Goal: Task Accomplishment & Management: Use online tool/utility

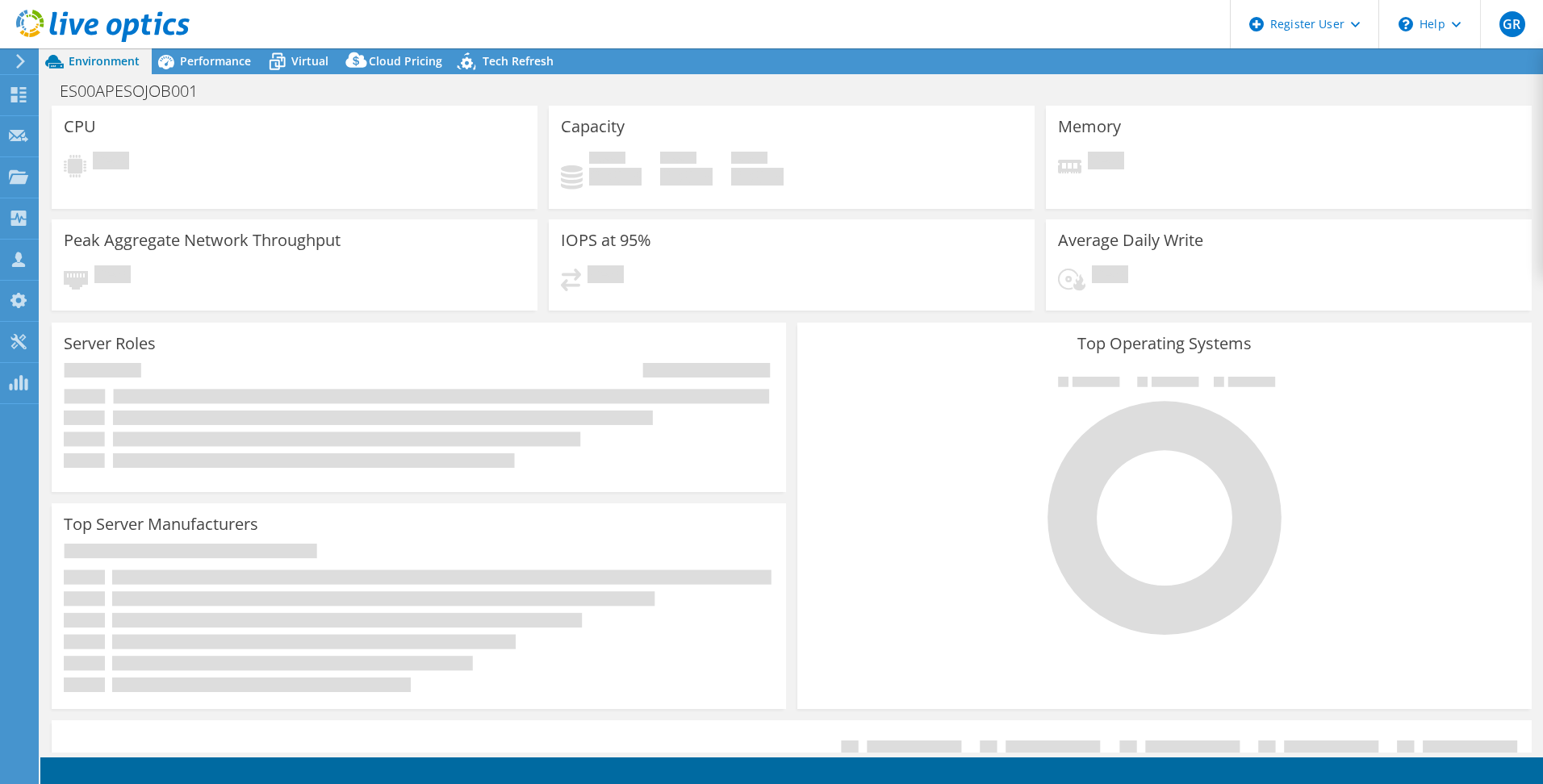
select select "USD"
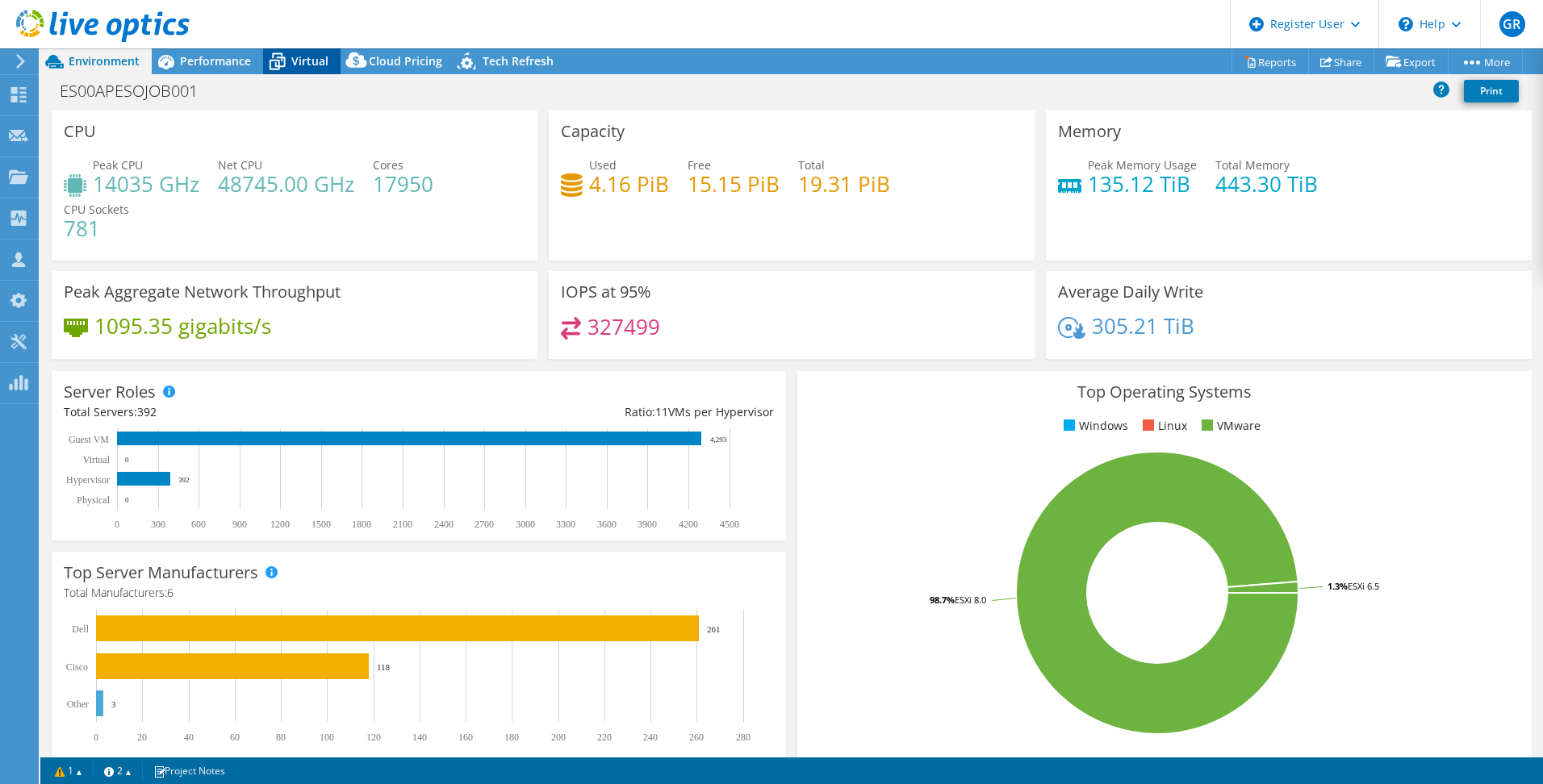
click at [319, 61] on span "Virtual" at bounding box center [311, 61] width 38 height 16
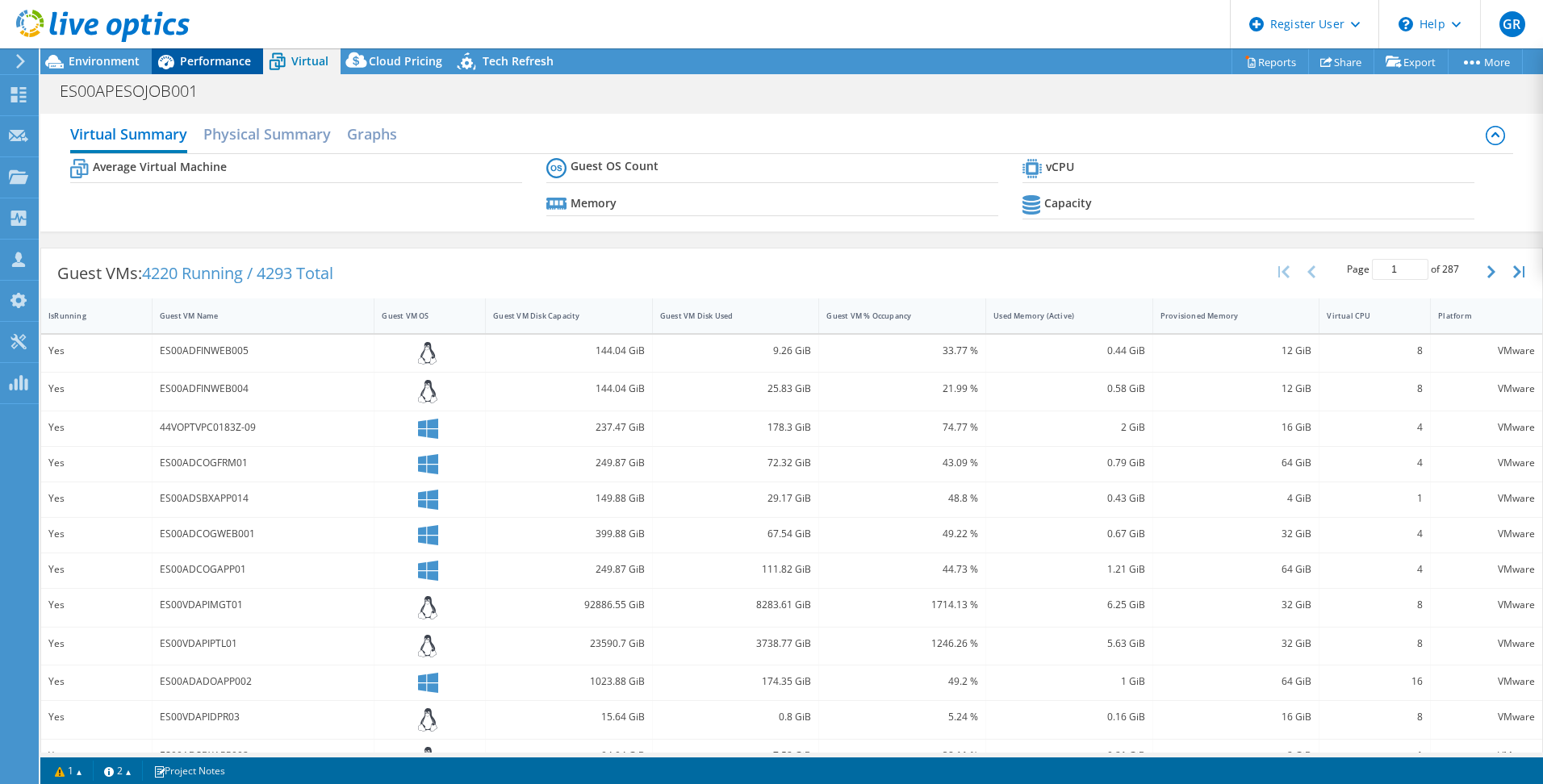
click at [208, 59] on span "Performance" at bounding box center [216, 61] width 71 height 16
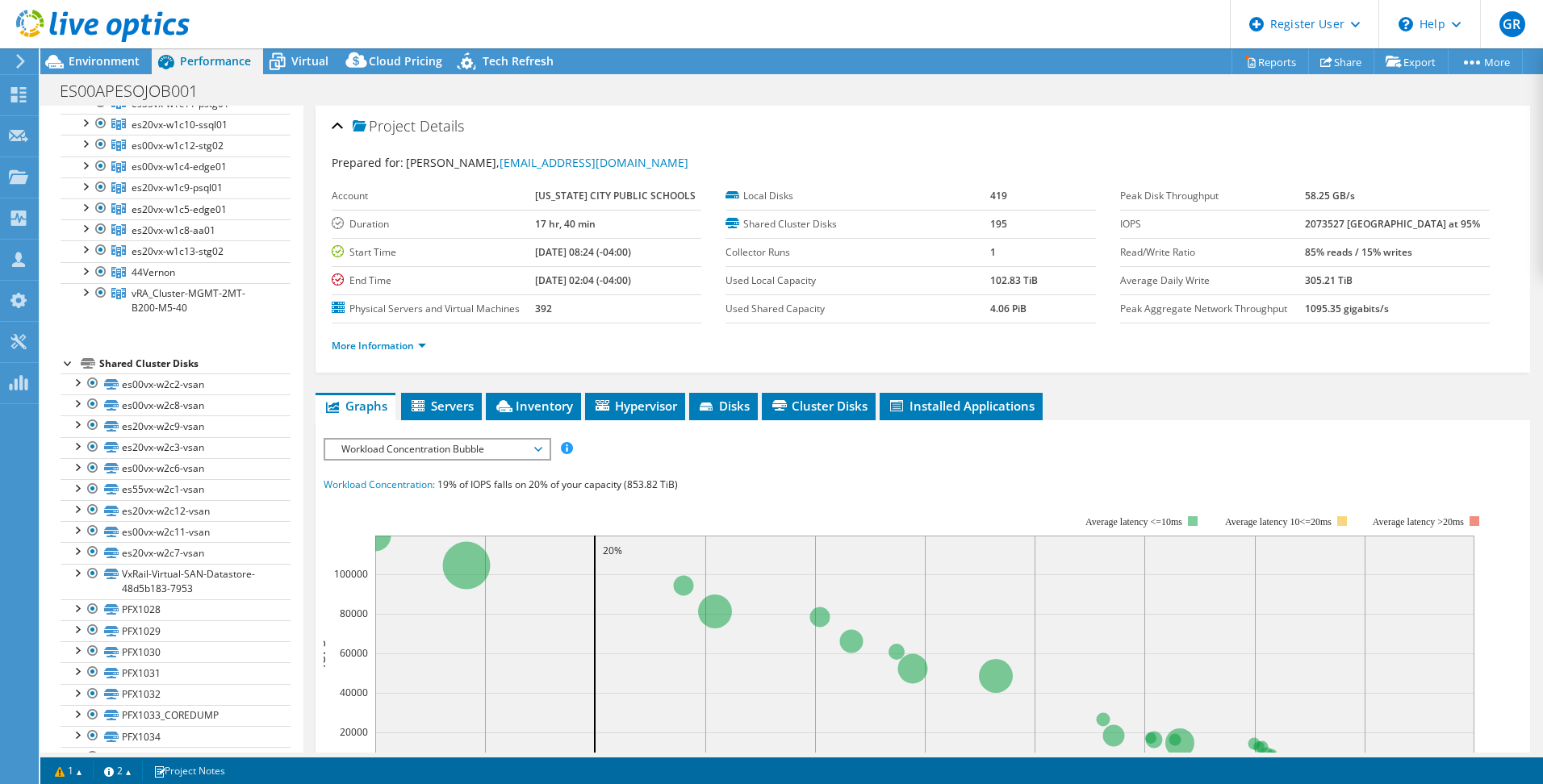
scroll to position [161, 0]
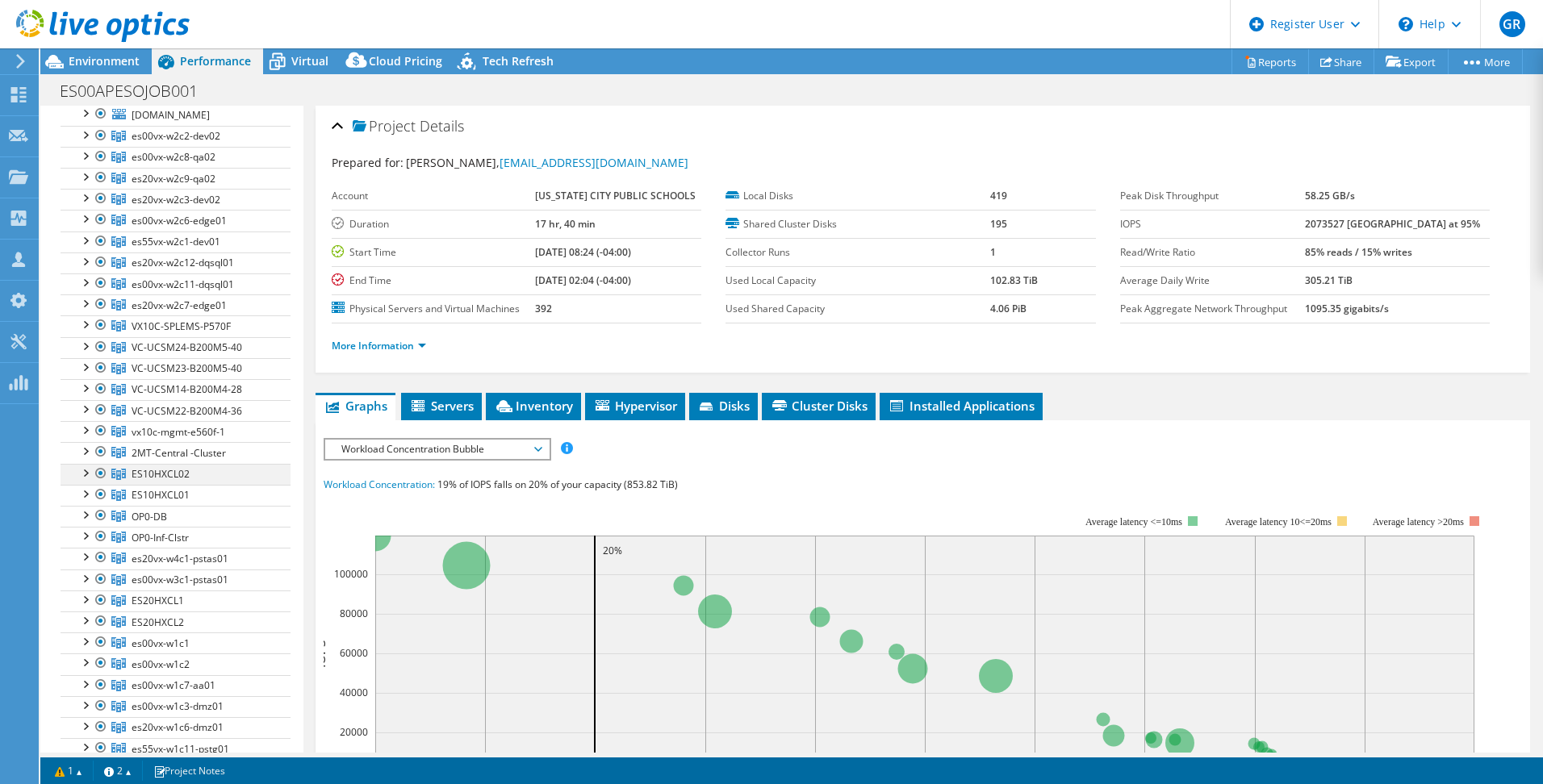
click at [85, 469] on div at bounding box center [85, 472] width 16 height 16
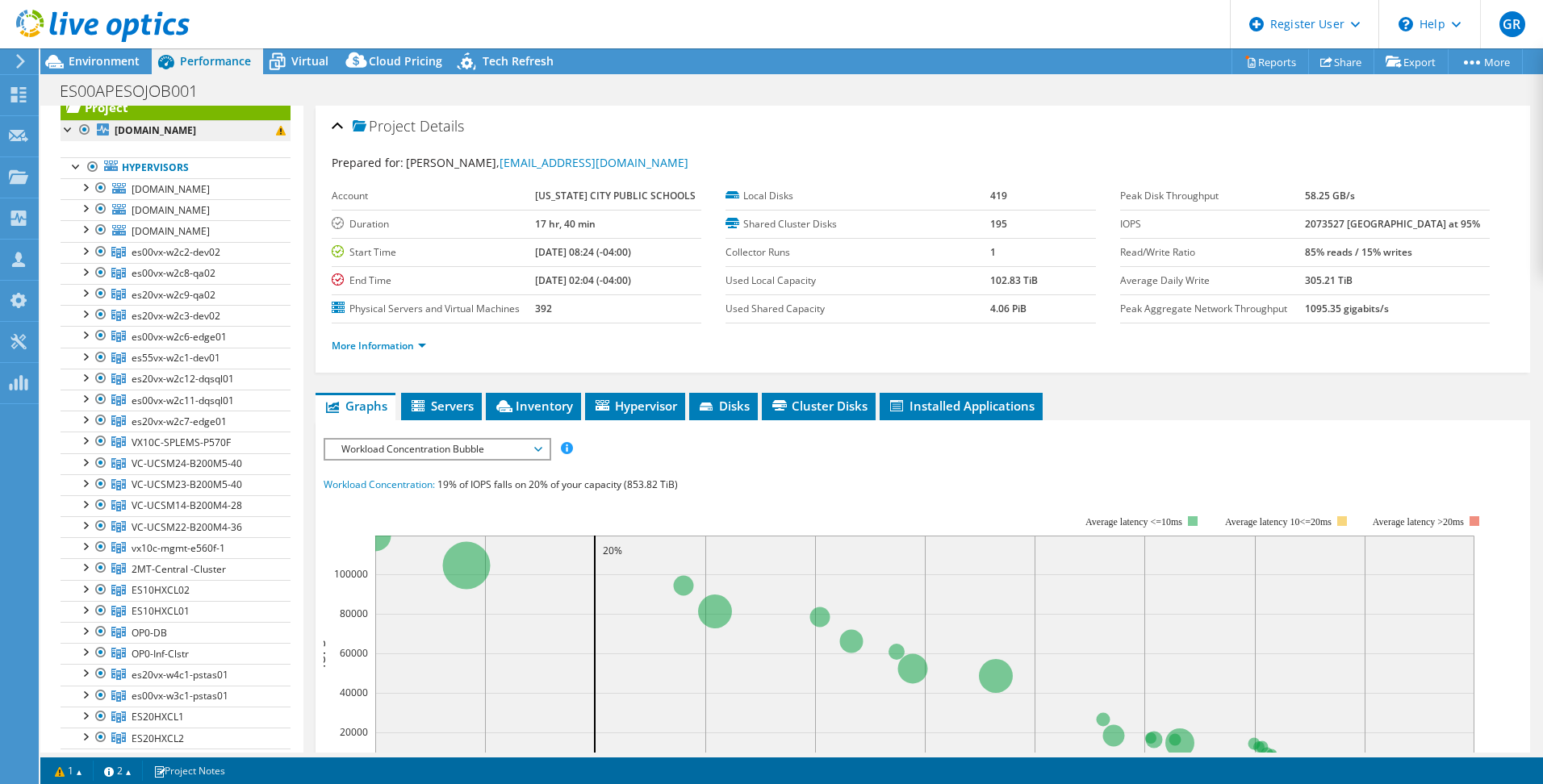
scroll to position [0, 0]
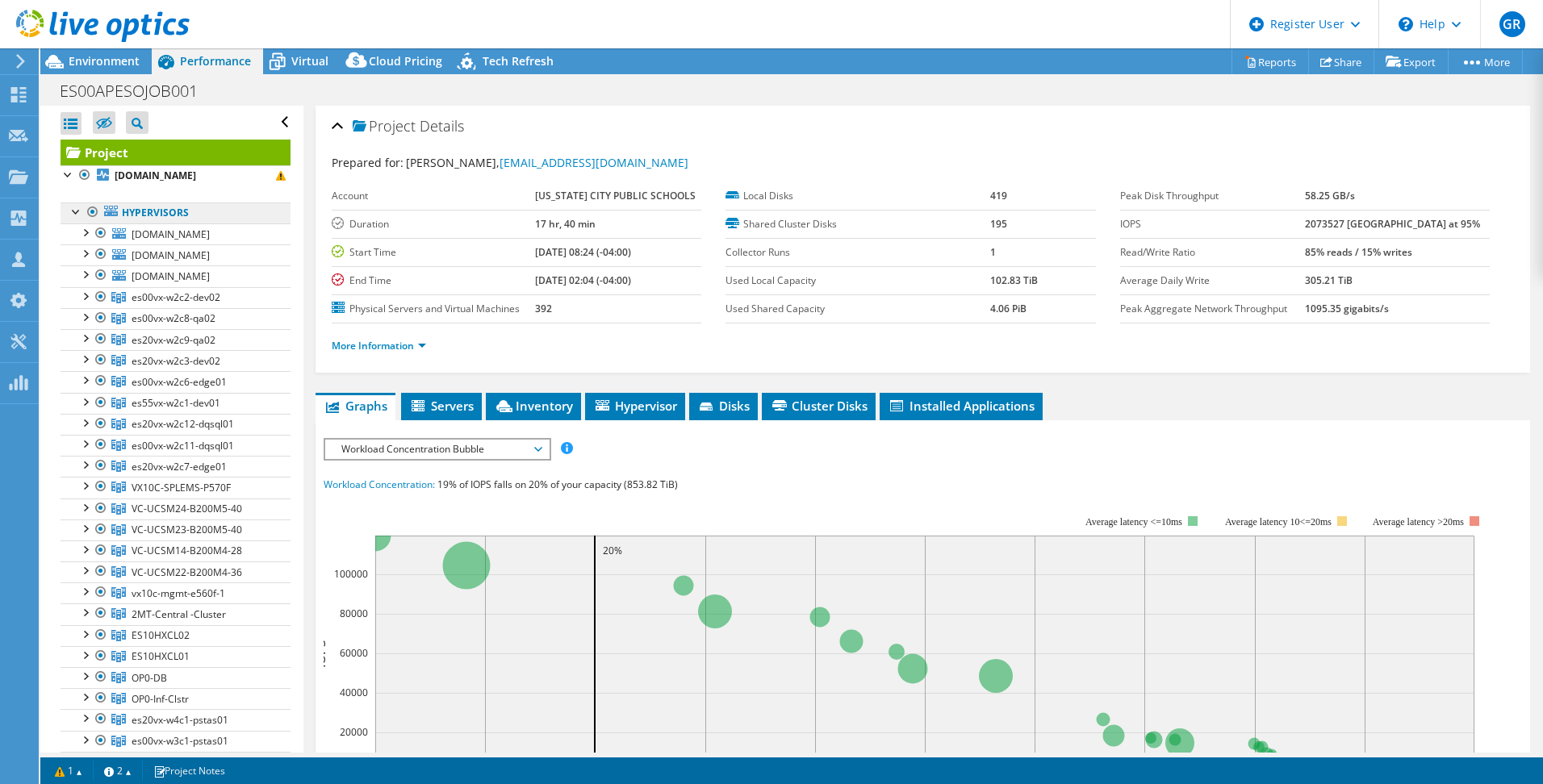
click at [103, 208] on link "Hypervisors" at bounding box center [175, 213] width 230 height 21
click at [94, 213] on div at bounding box center [93, 213] width 16 height 20
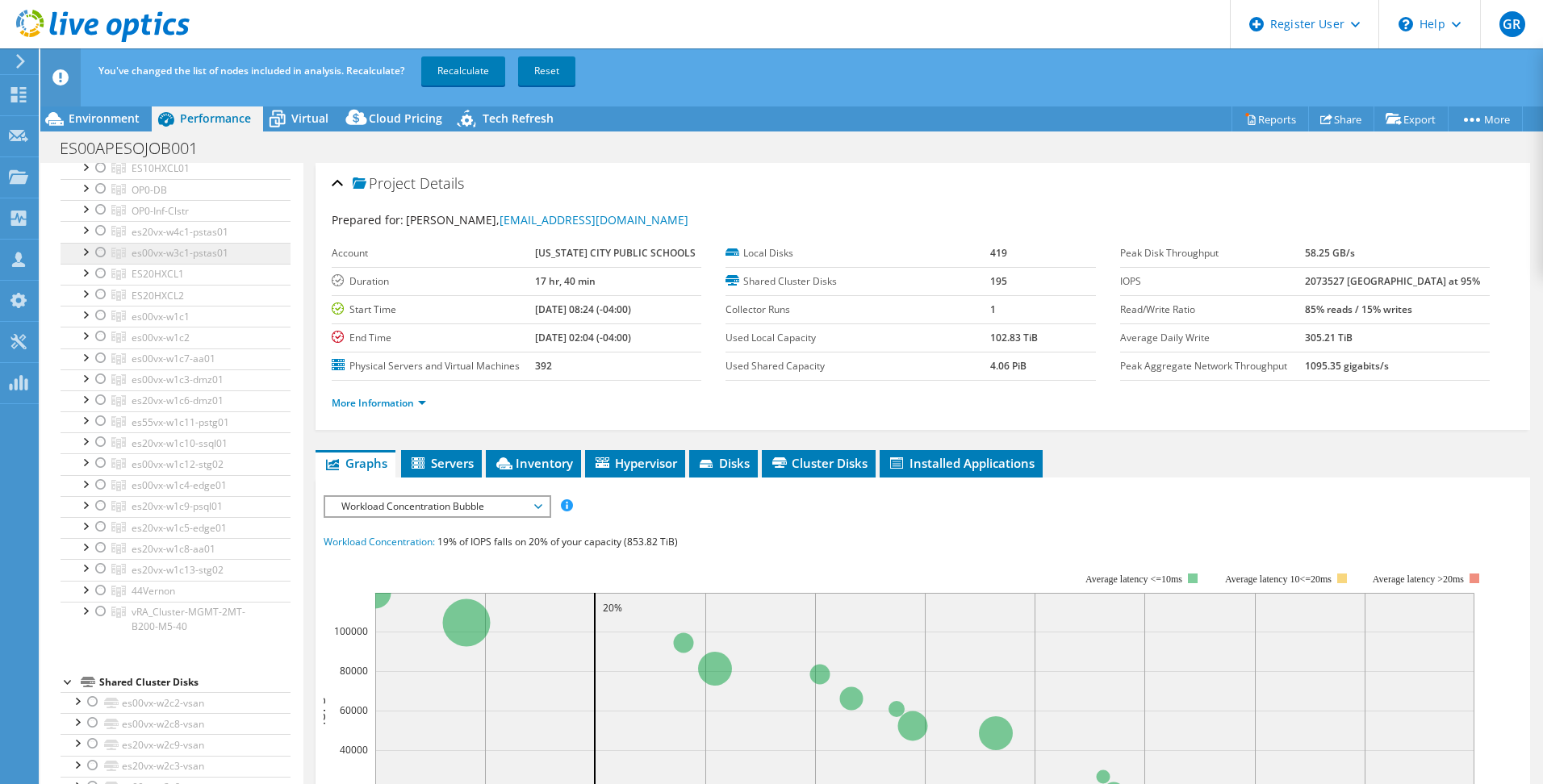
scroll to position [565, 0]
click at [99, 252] on div at bounding box center [101, 254] width 16 height 20
click at [85, 254] on div at bounding box center [85, 252] width 16 height 16
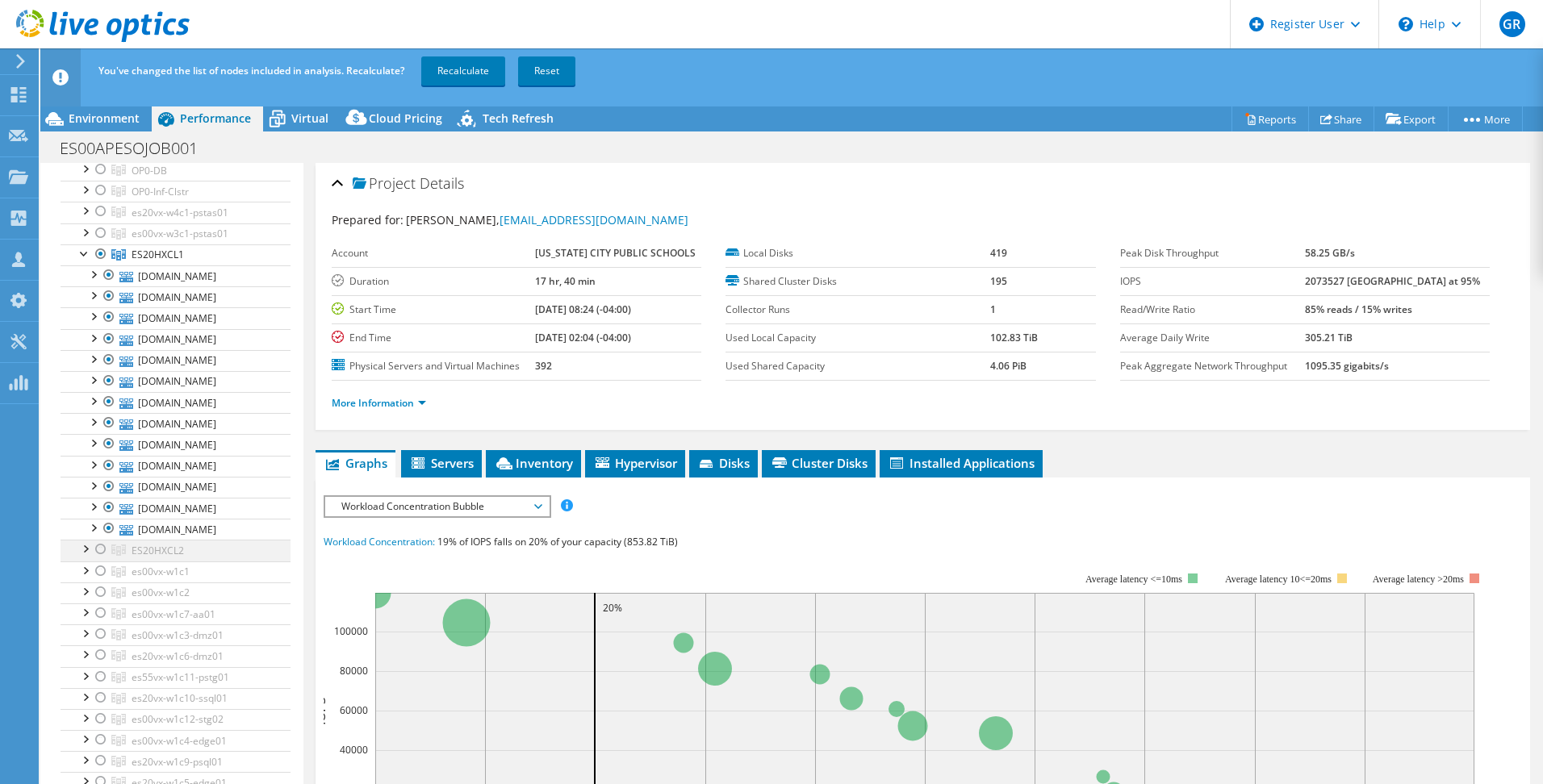
click at [85, 545] on div at bounding box center [85, 548] width 16 height 16
click at [98, 549] on div at bounding box center [101, 550] width 16 height 20
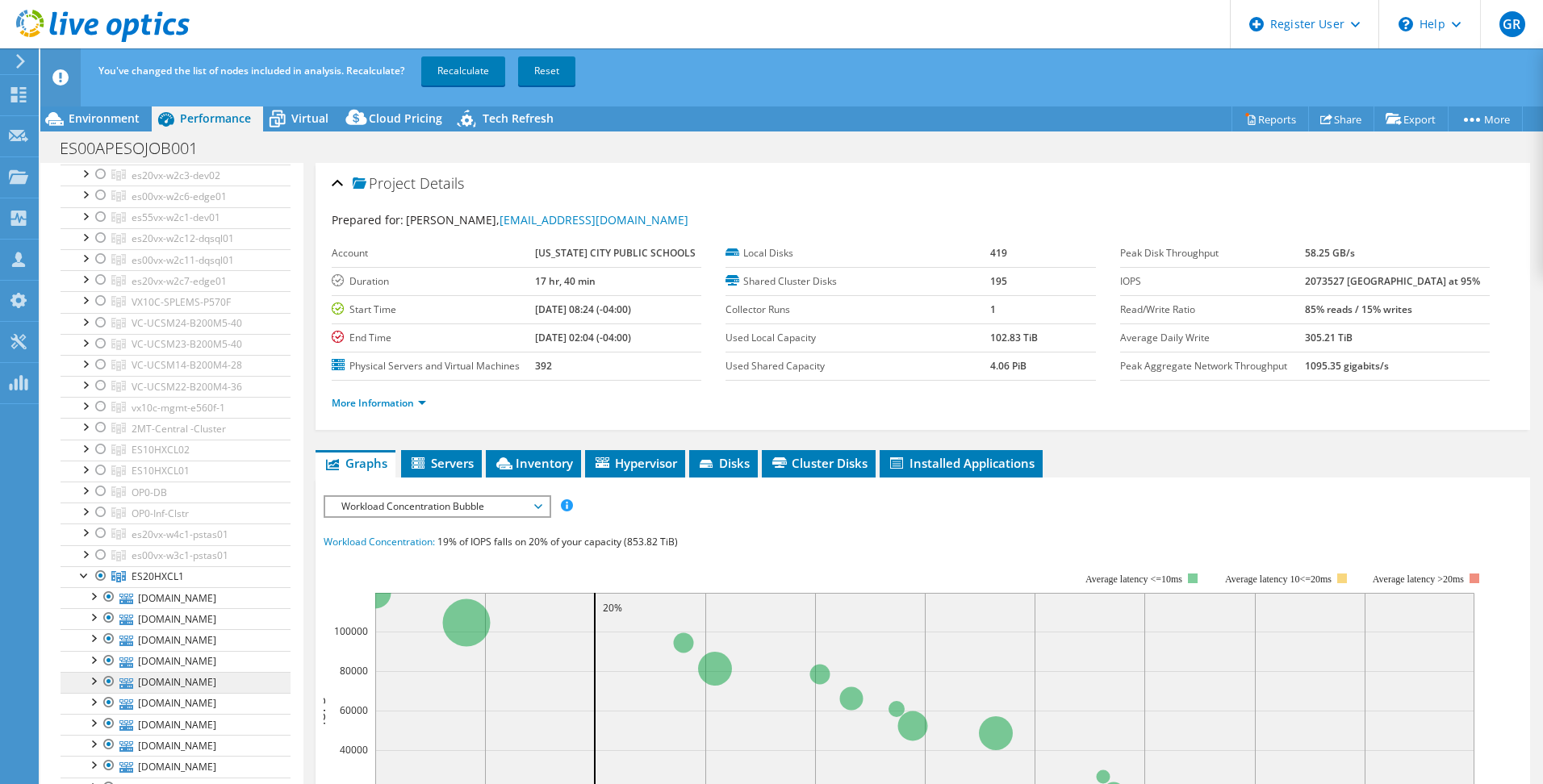
scroll to position [242, 0]
click at [489, 73] on link "Recalculate" at bounding box center [463, 70] width 84 height 29
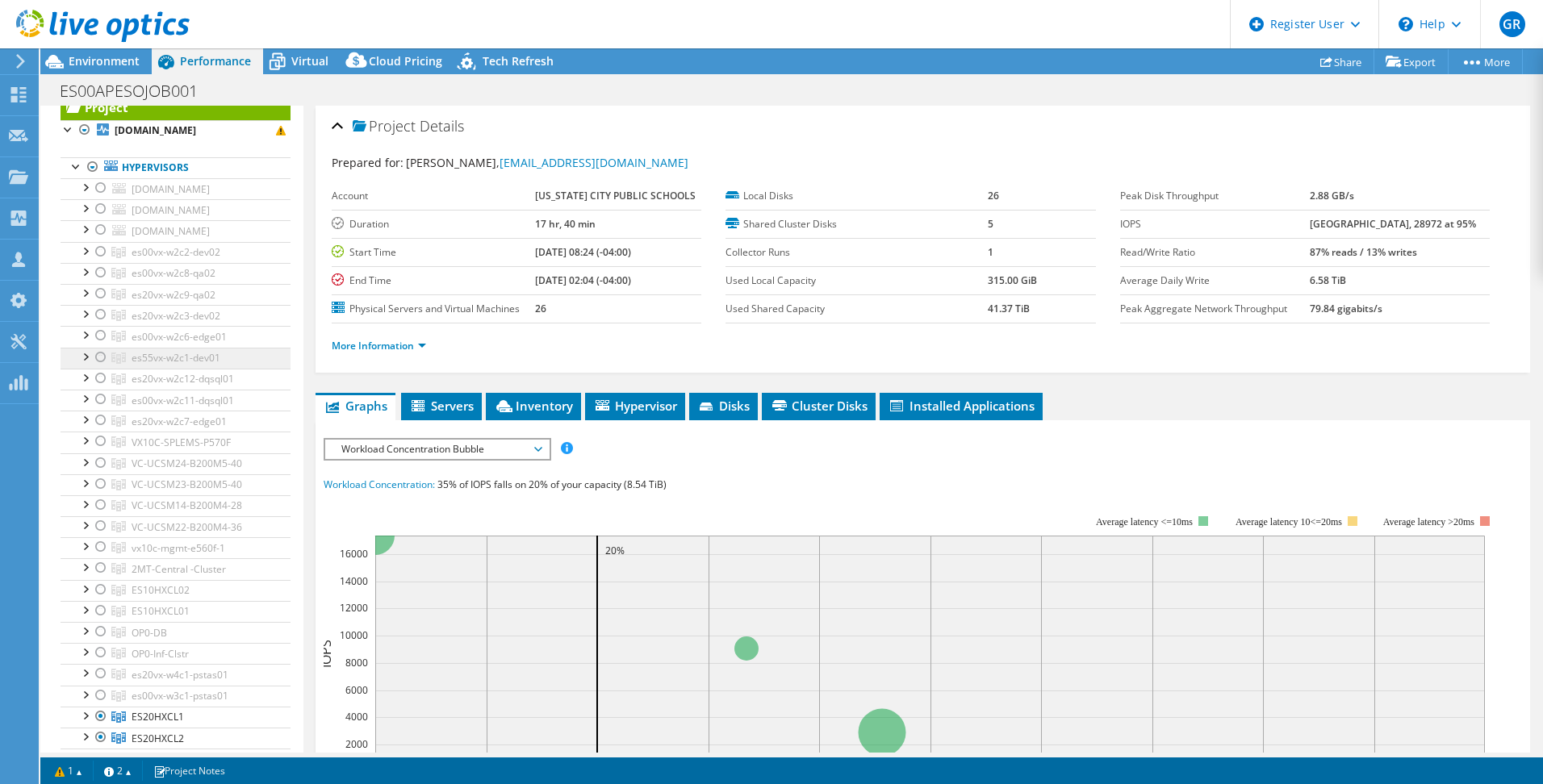
scroll to position [0, 0]
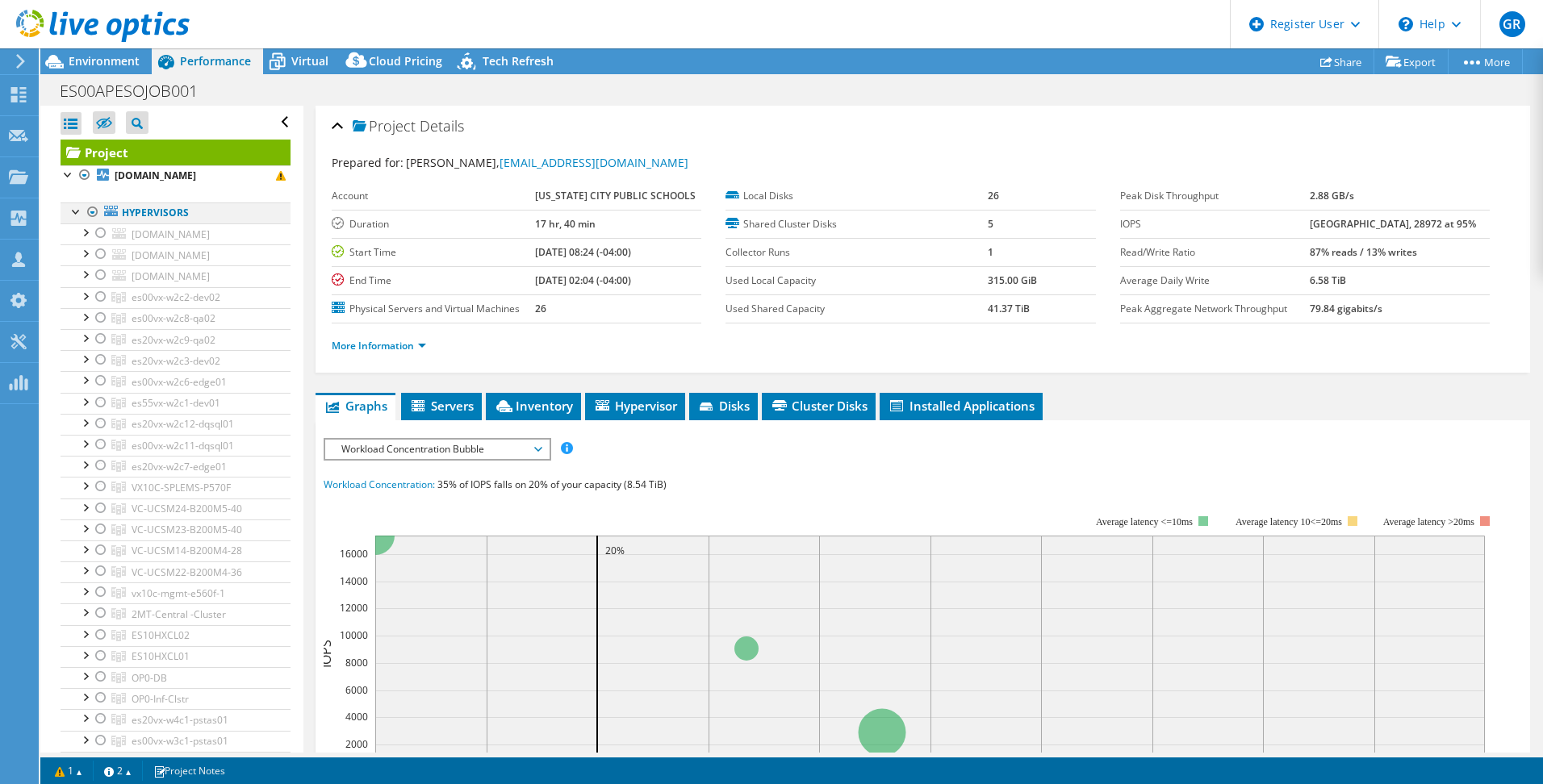
click at [92, 214] on div at bounding box center [93, 213] width 16 height 20
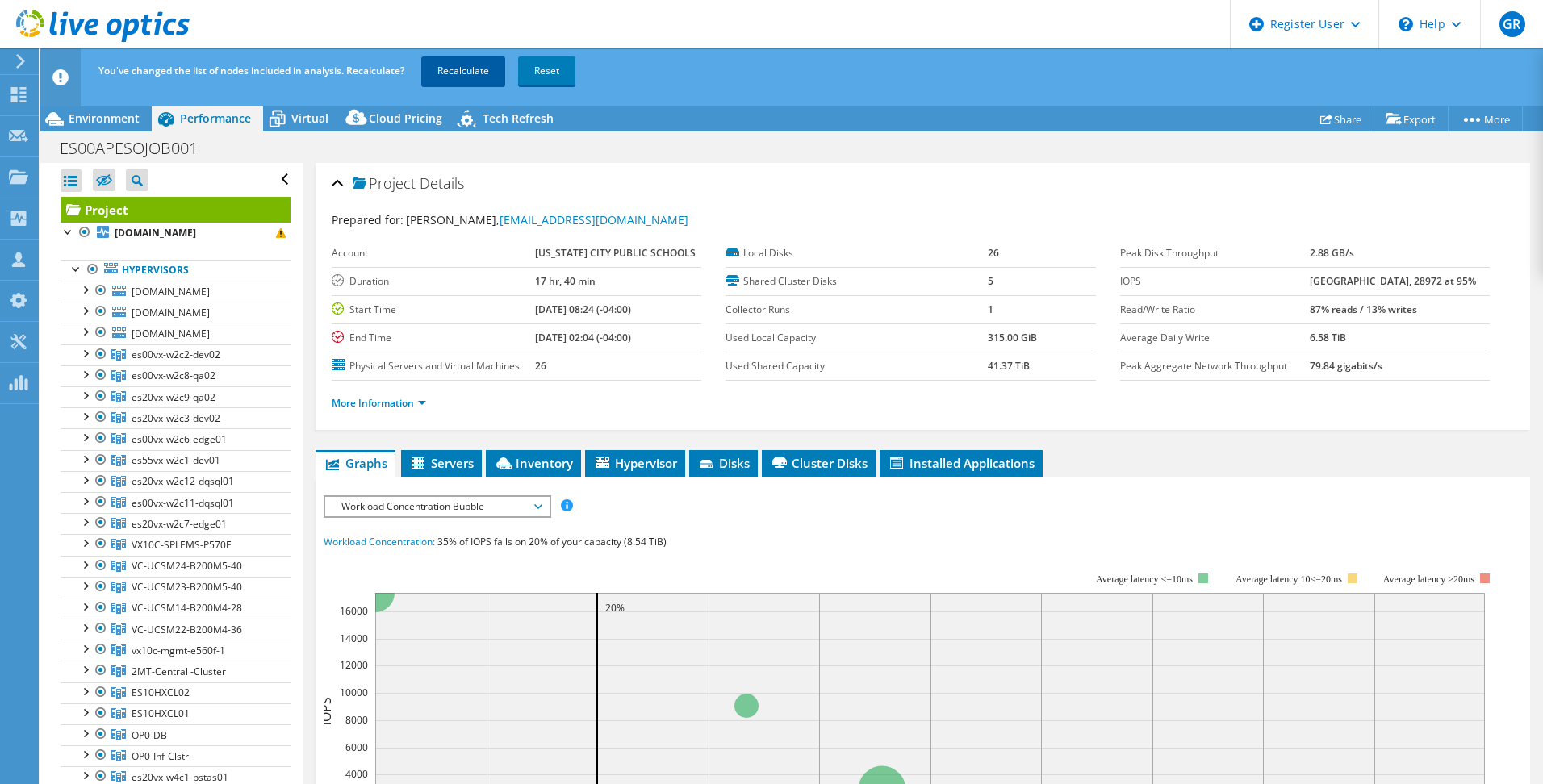
click at [447, 68] on link "Recalculate" at bounding box center [463, 70] width 84 height 29
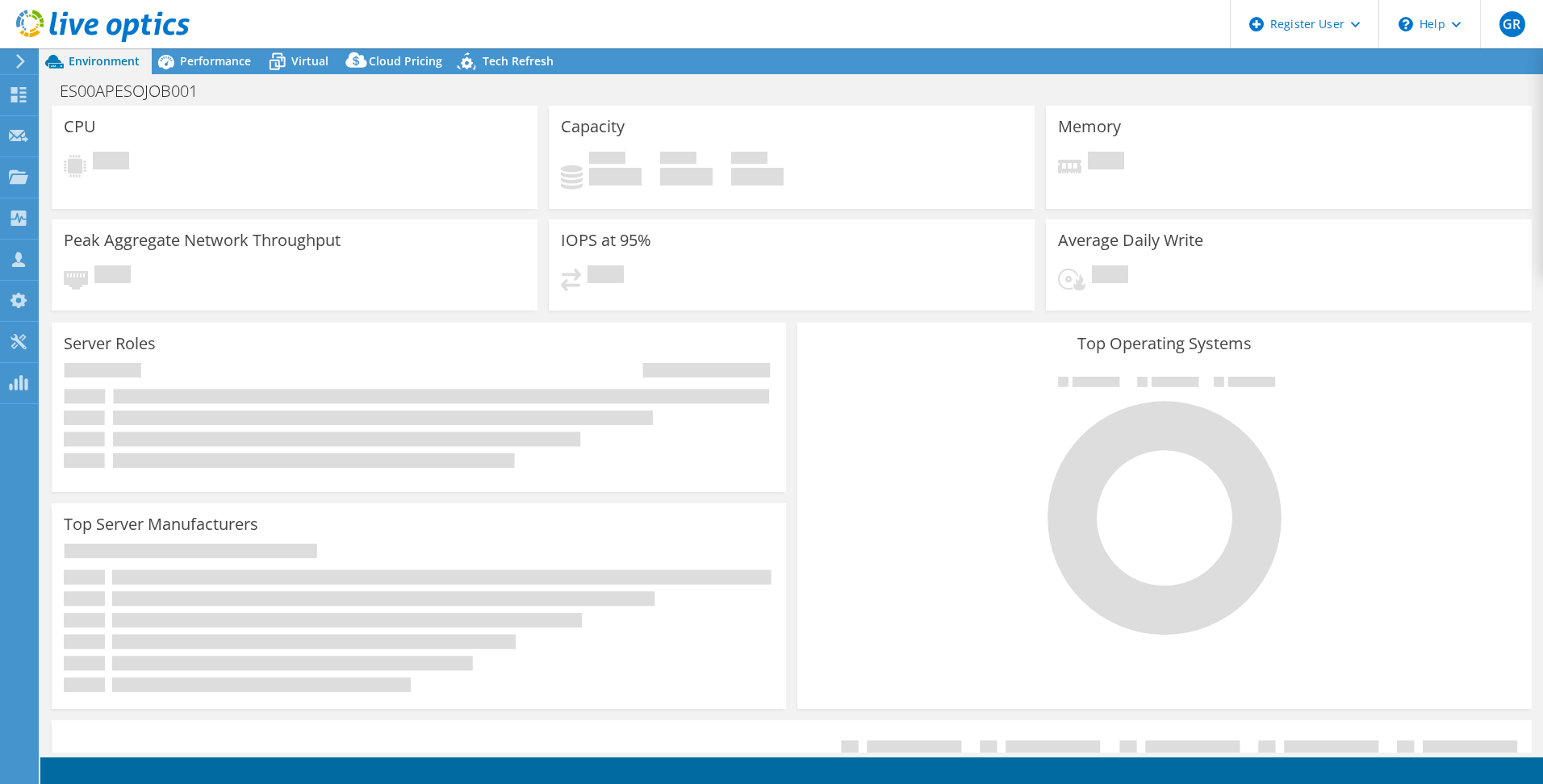
select select "USD"
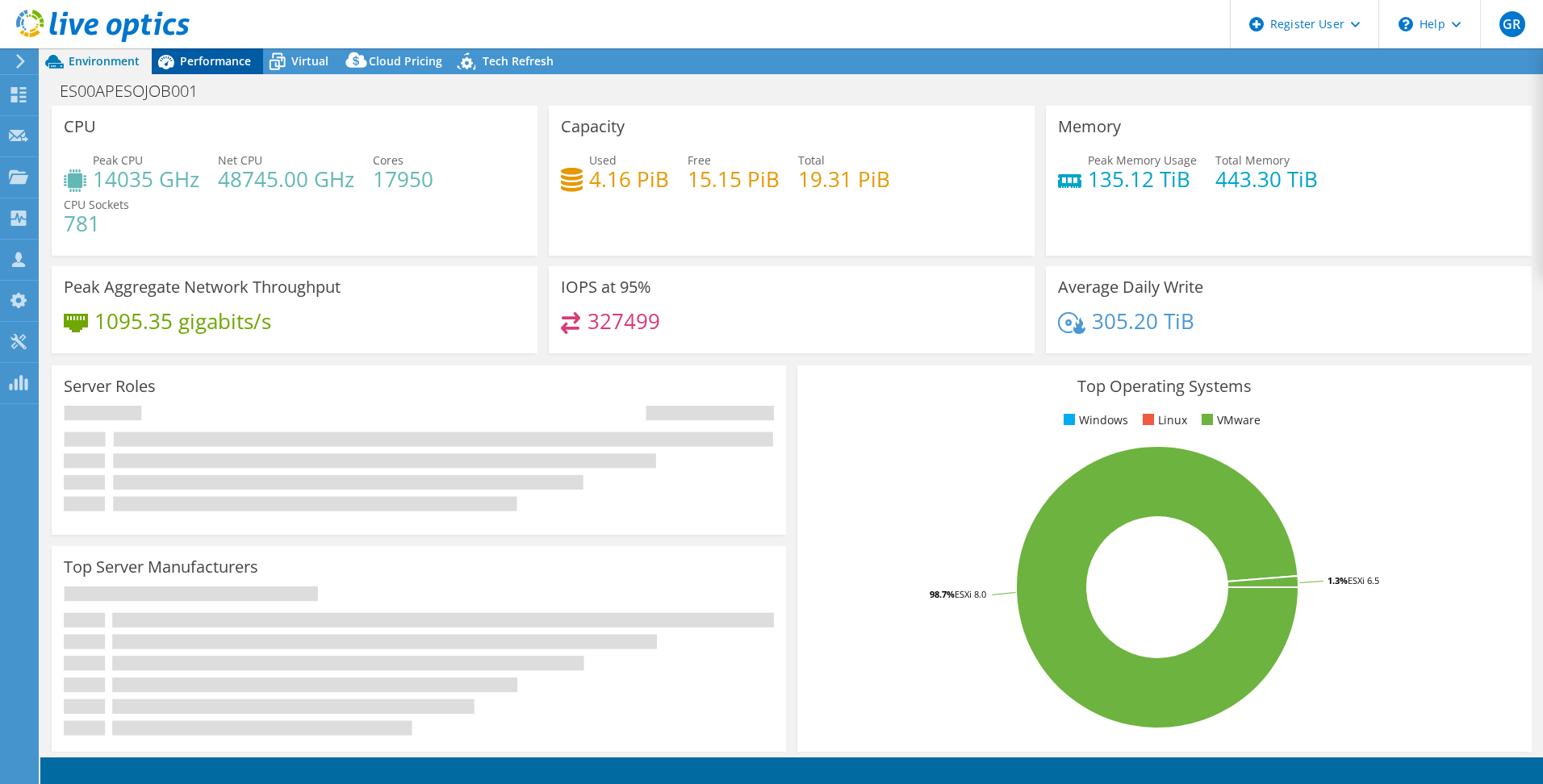
click at [232, 52] on div "Performance" at bounding box center [207, 61] width 112 height 26
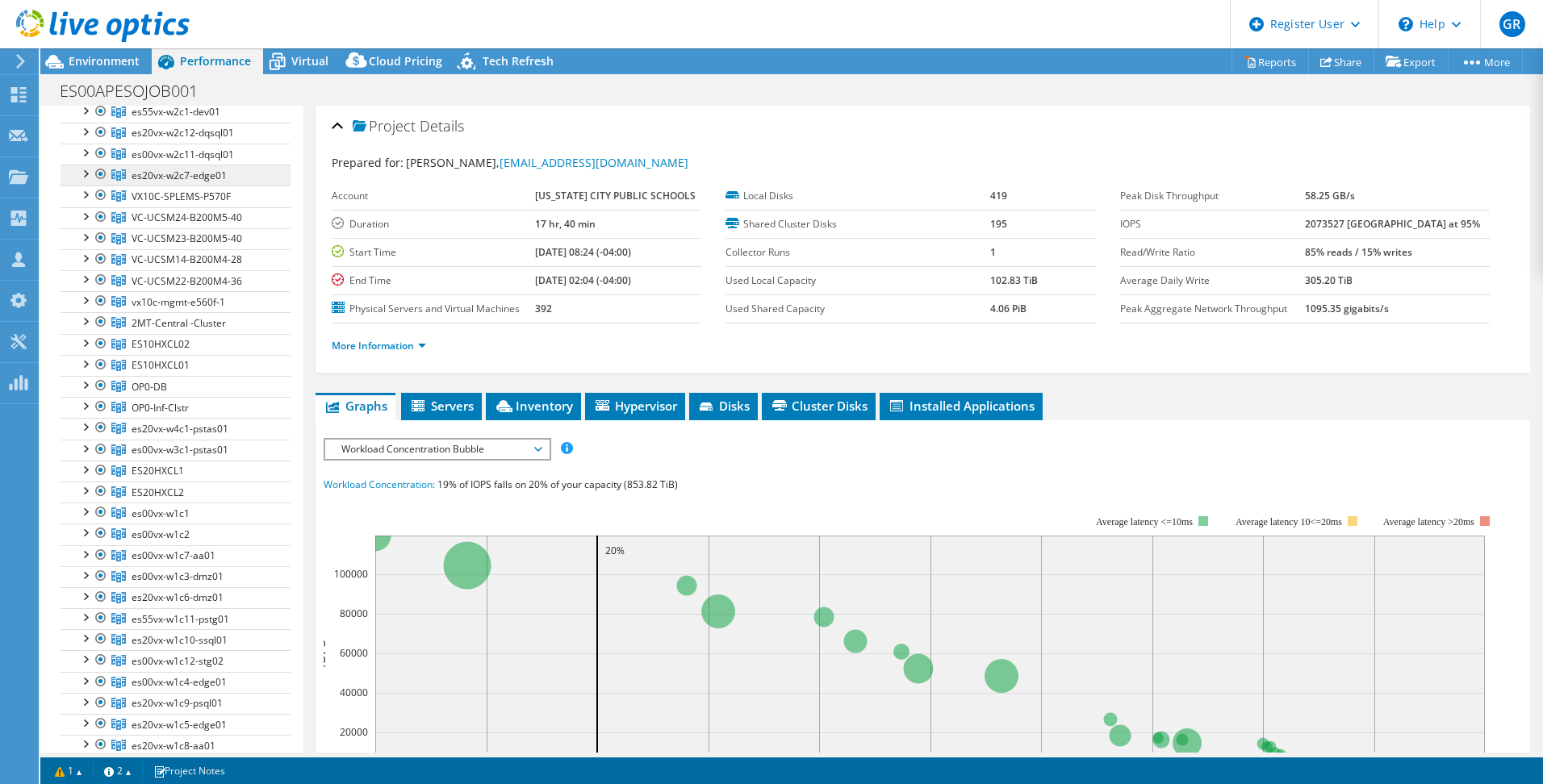
scroll to position [322, 0]
click at [85, 306] on div at bounding box center [85, 310] width 16 height 16
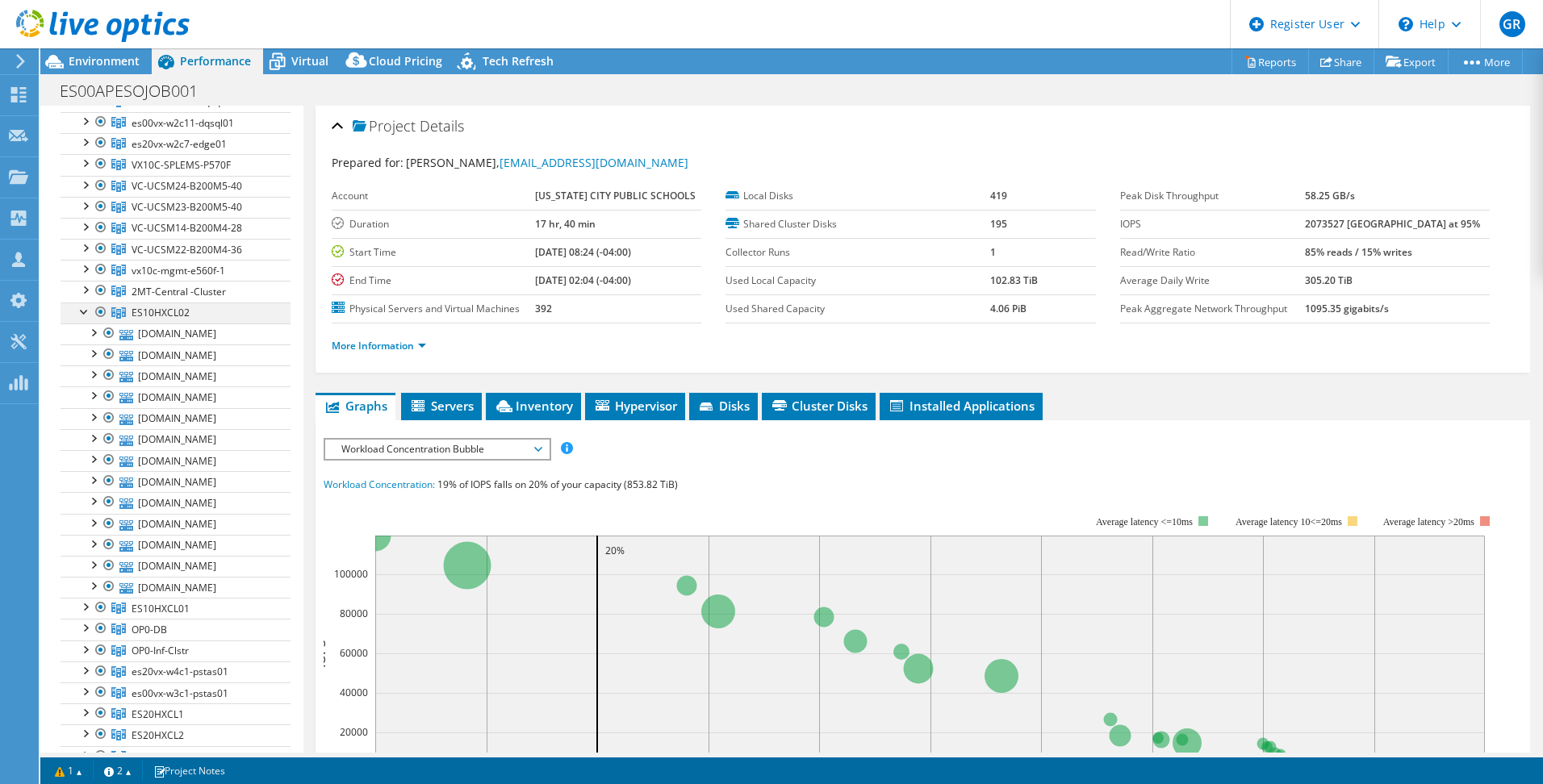
click at [85, 306] on div at bounding box center [85, 310] width 16 height 16
click at [87, 311] on div at bounding box center [85, 310] width 16 height 16
click at [88, 310] on div at bounding box center [85, 310] width 16 height 16
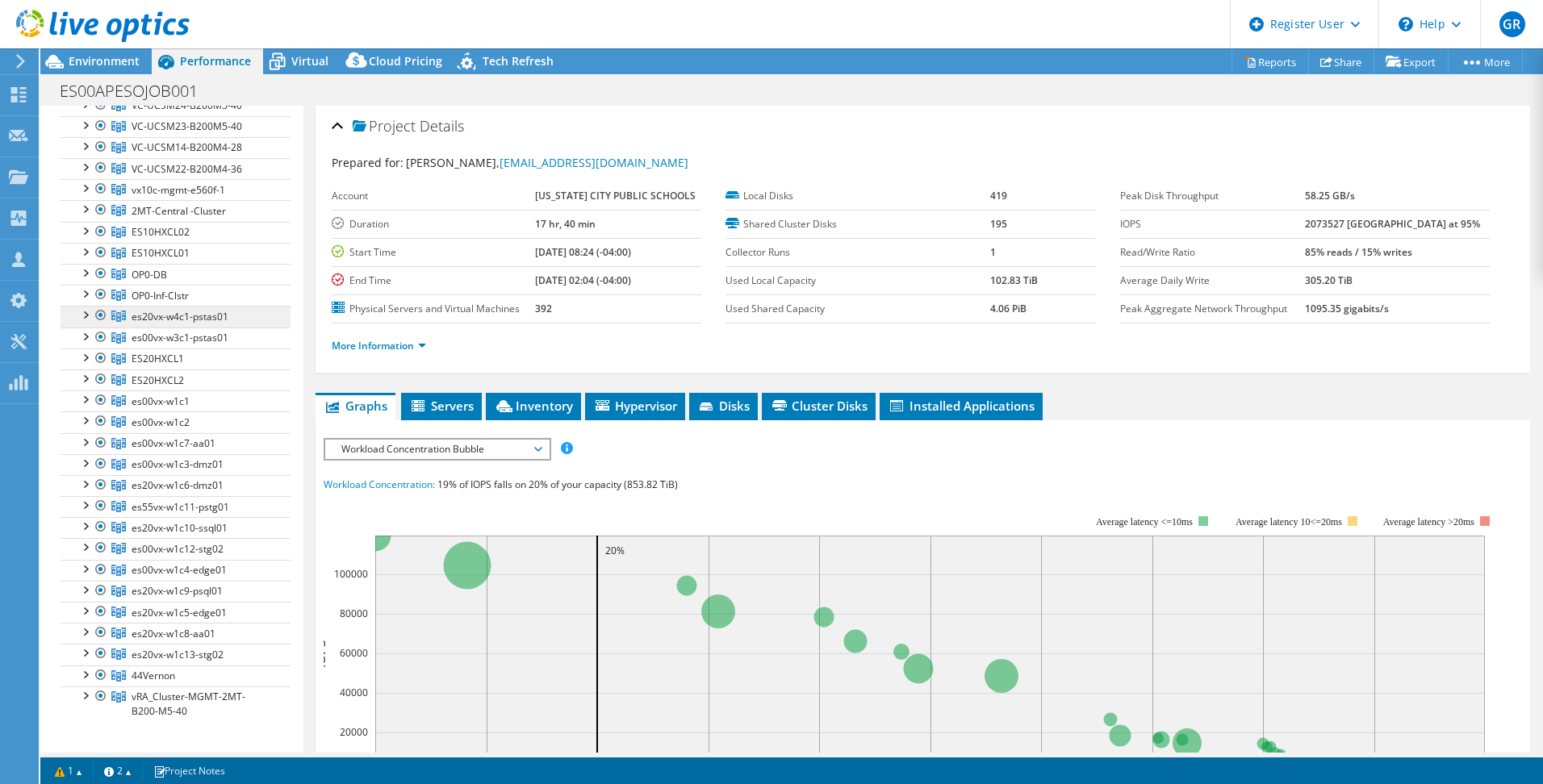
scroll to position [0, 0]
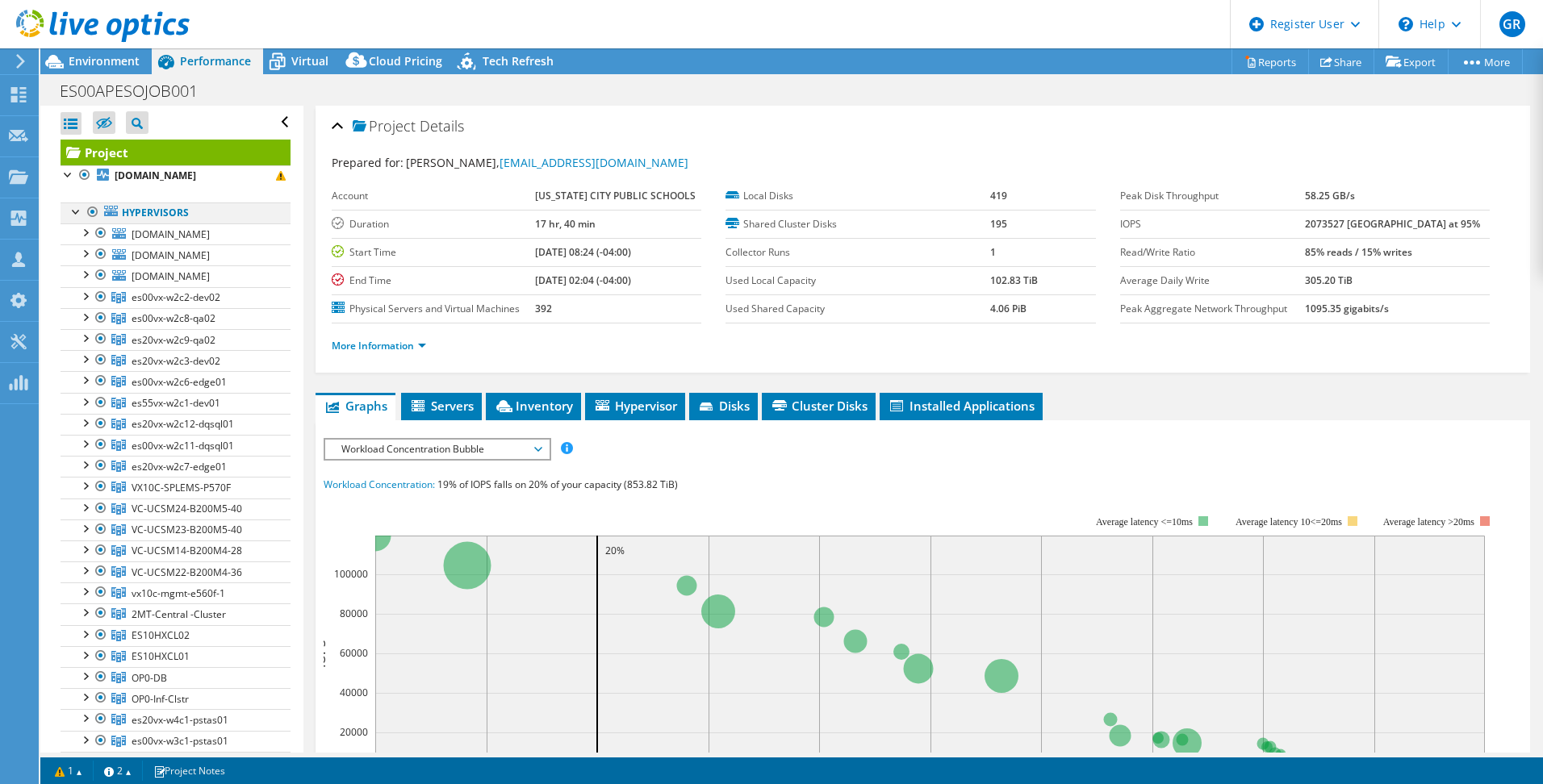
click at [92, 213] on div at bounding box center [93, 213] width 16 height 20
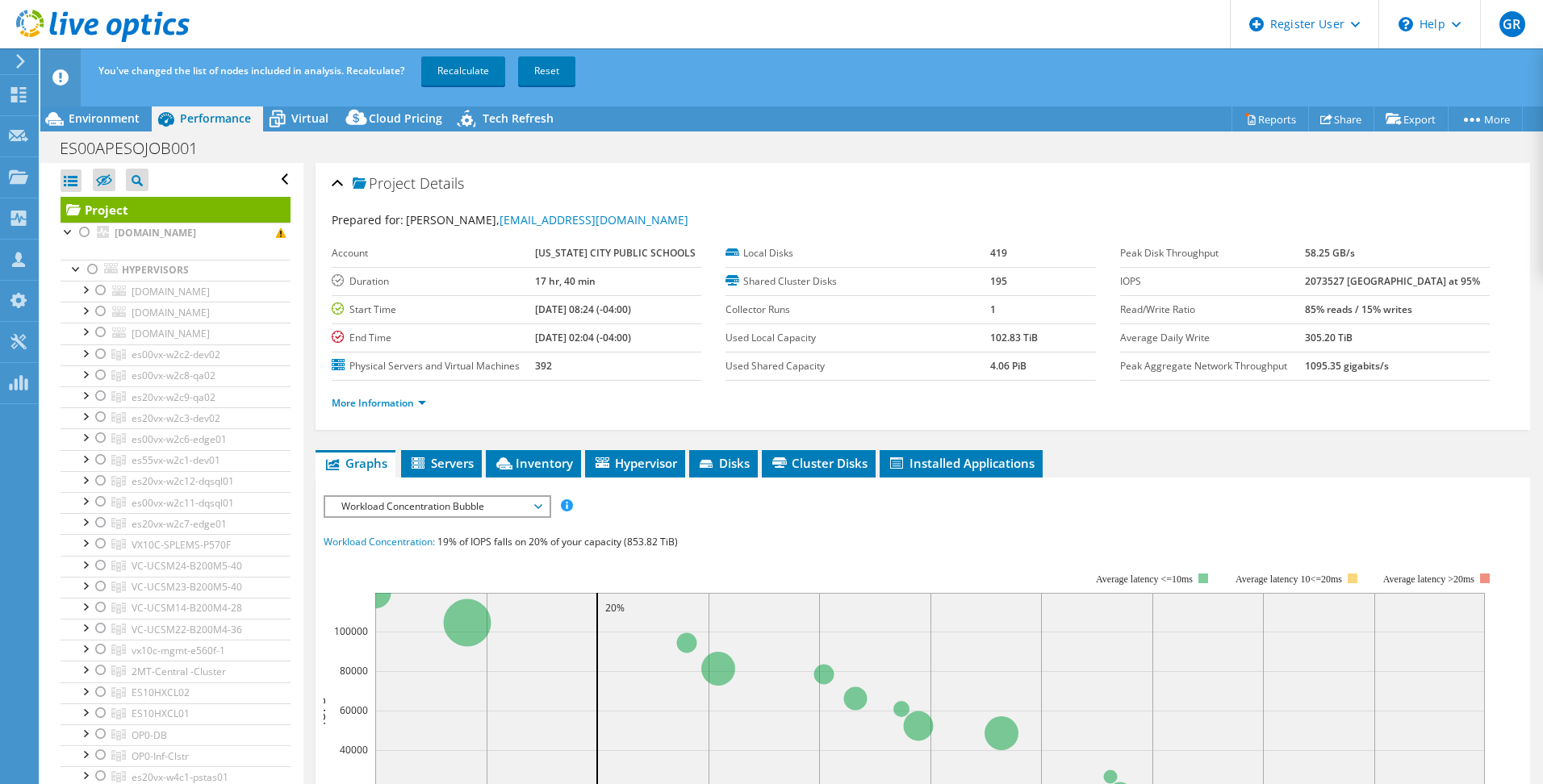
scroll to position [484, 0]
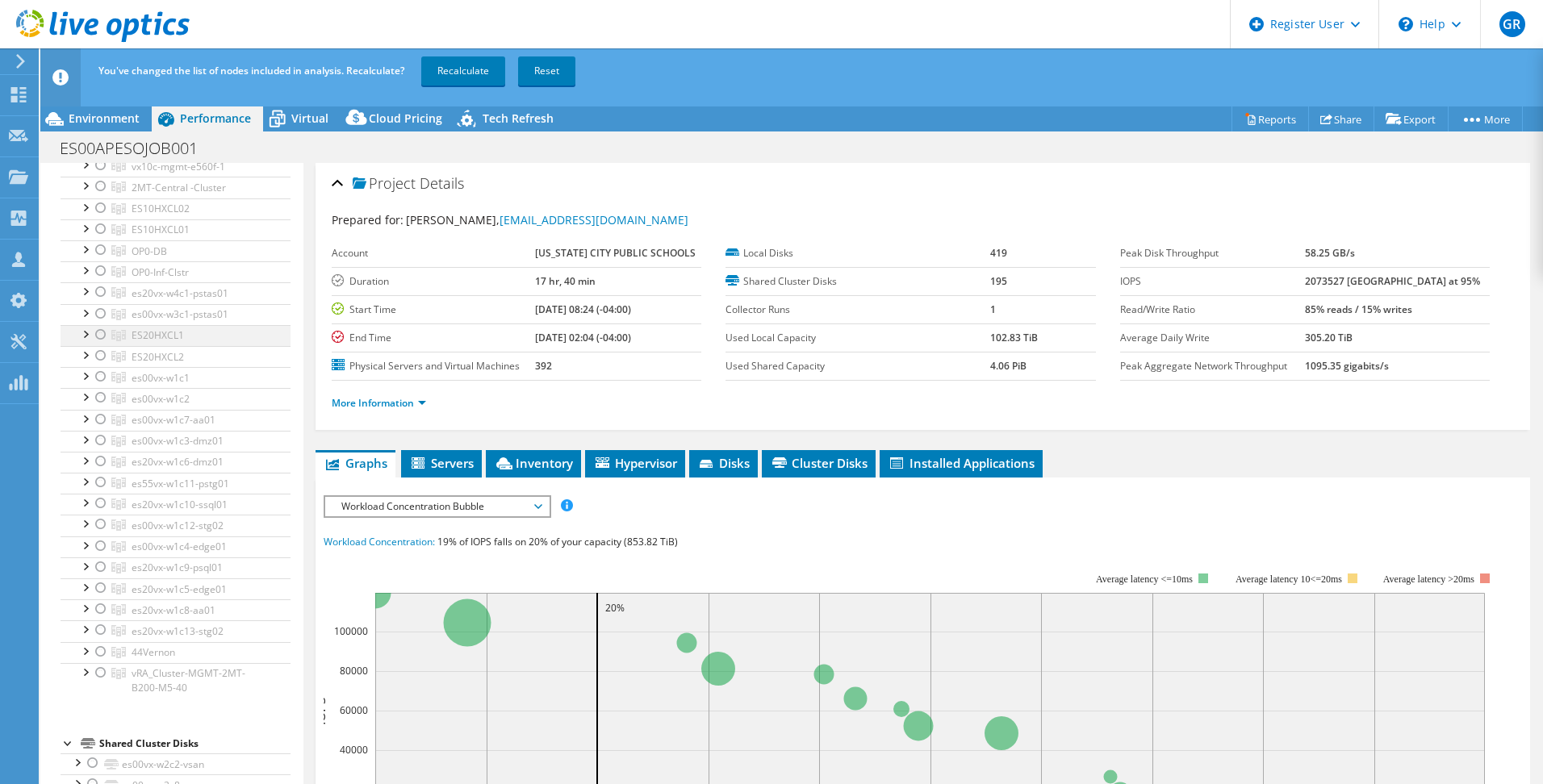
click at [102, 331] on div at bounding box center [101, 335] width 16 height 20
click at [103, 354] on div at bounding box center [101, 356] width 16 height 20
click at [447, 66] on link "Recalculate" at bounding box center [463, 70] width 84 height 29
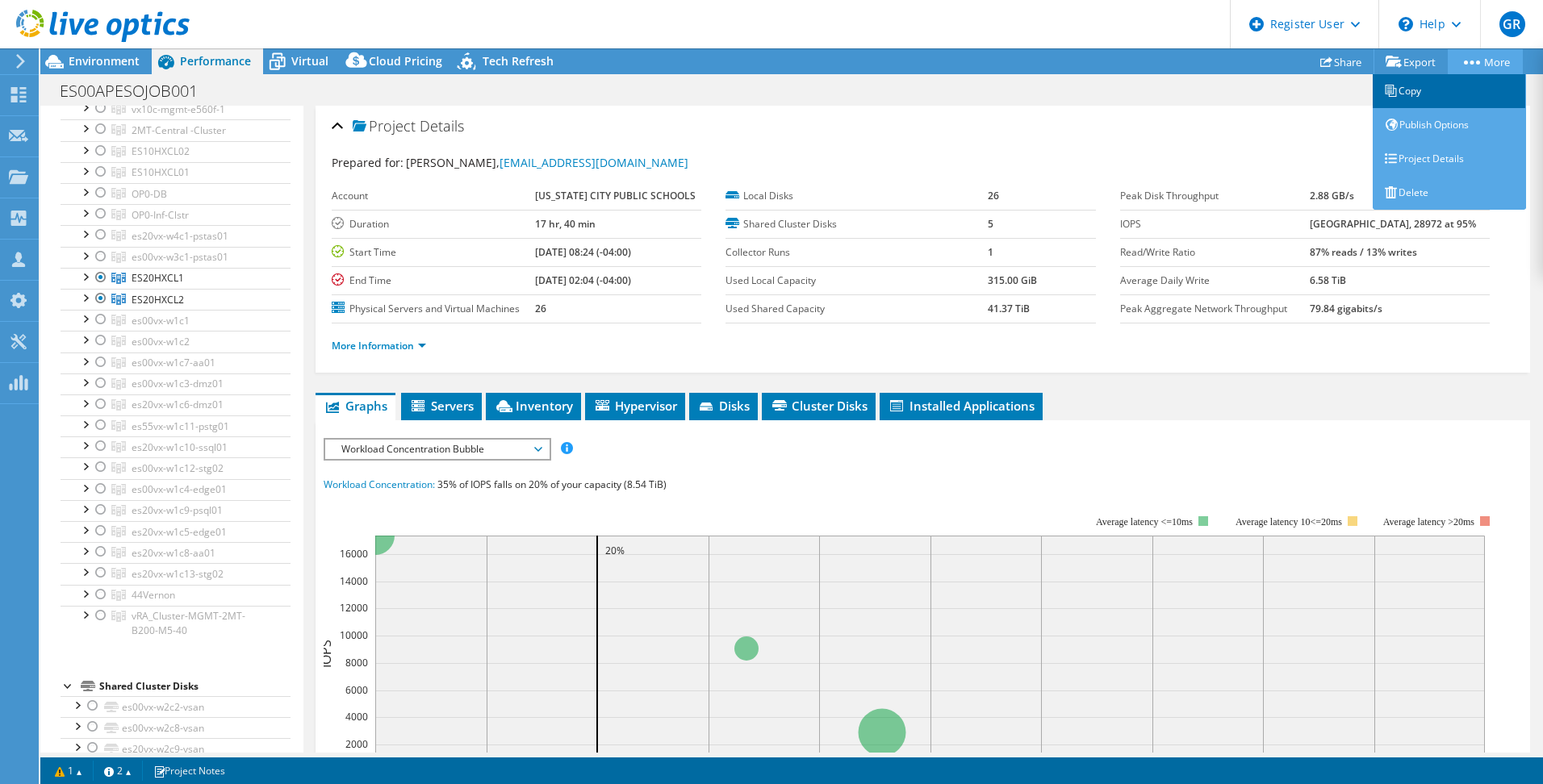
click at [1432, 94] on link "Copy" at bounding box center [1449, 91] width 153 height 34
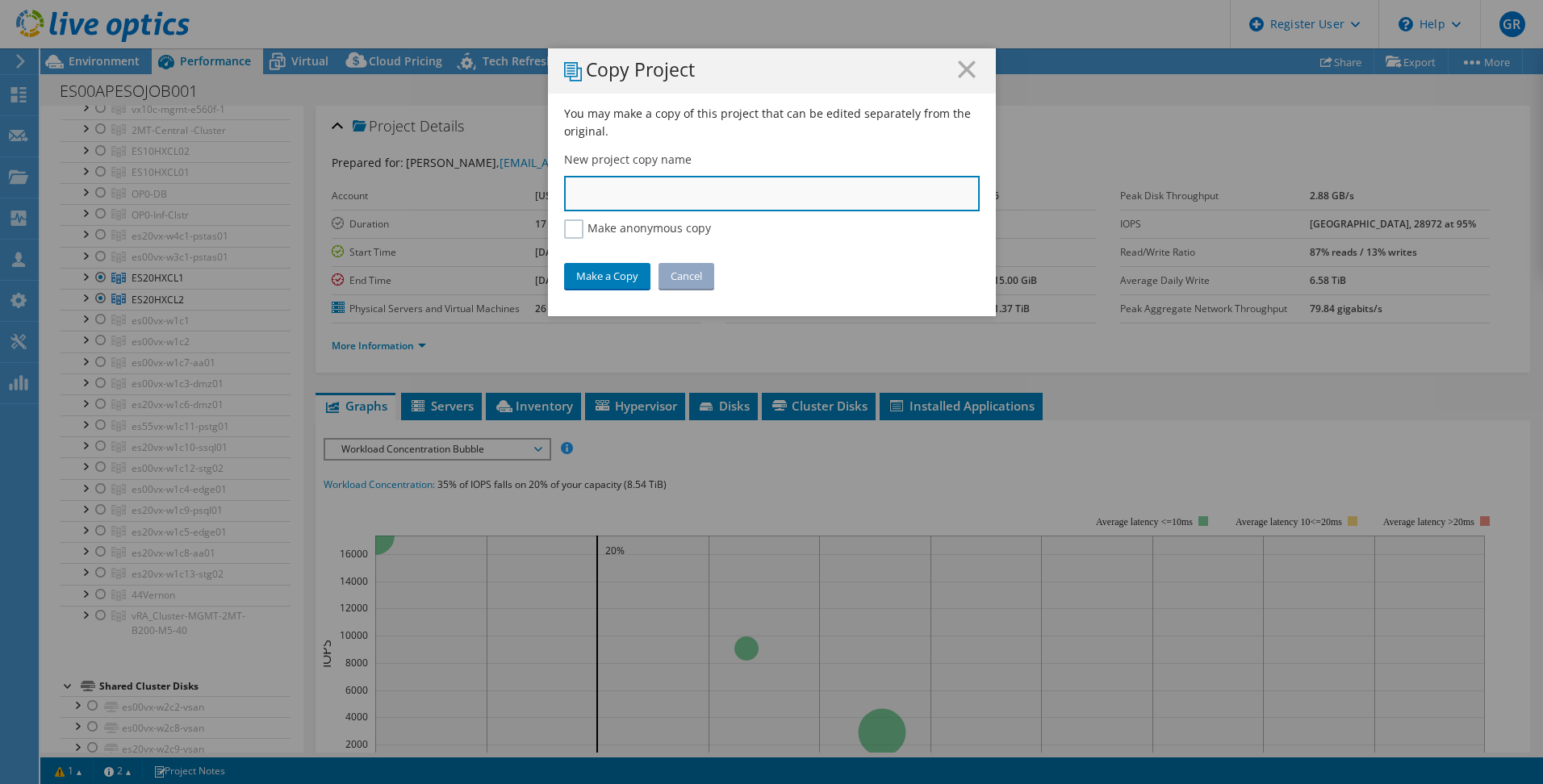
click at [668, 190] on input "text" at bounding box center [772, 194] width 415 height 36
type input "DOE HX ISE"
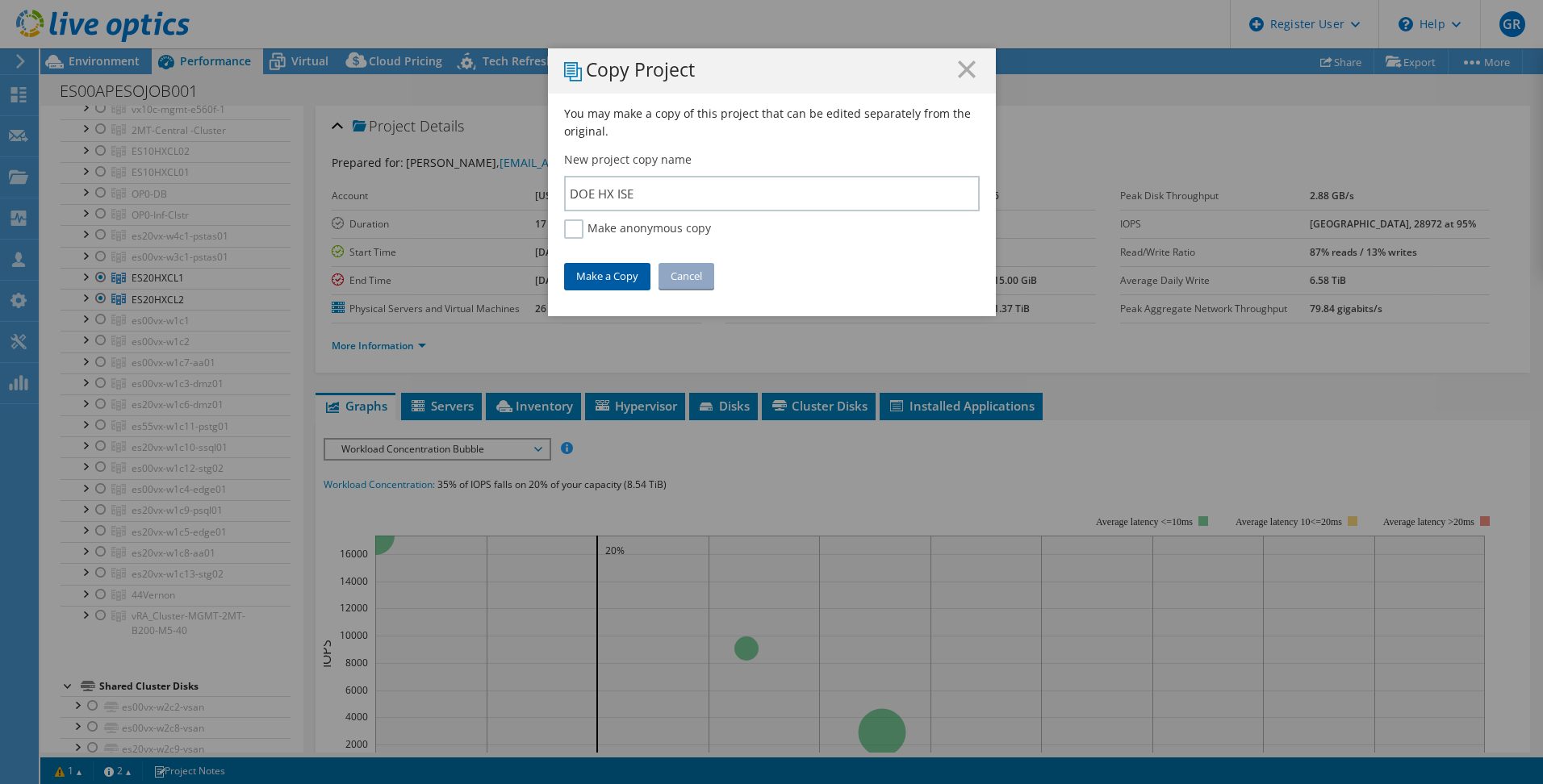
click at [611, 277] on link "Make a Copy" at bounding box center [606, 276] width 86 height 26
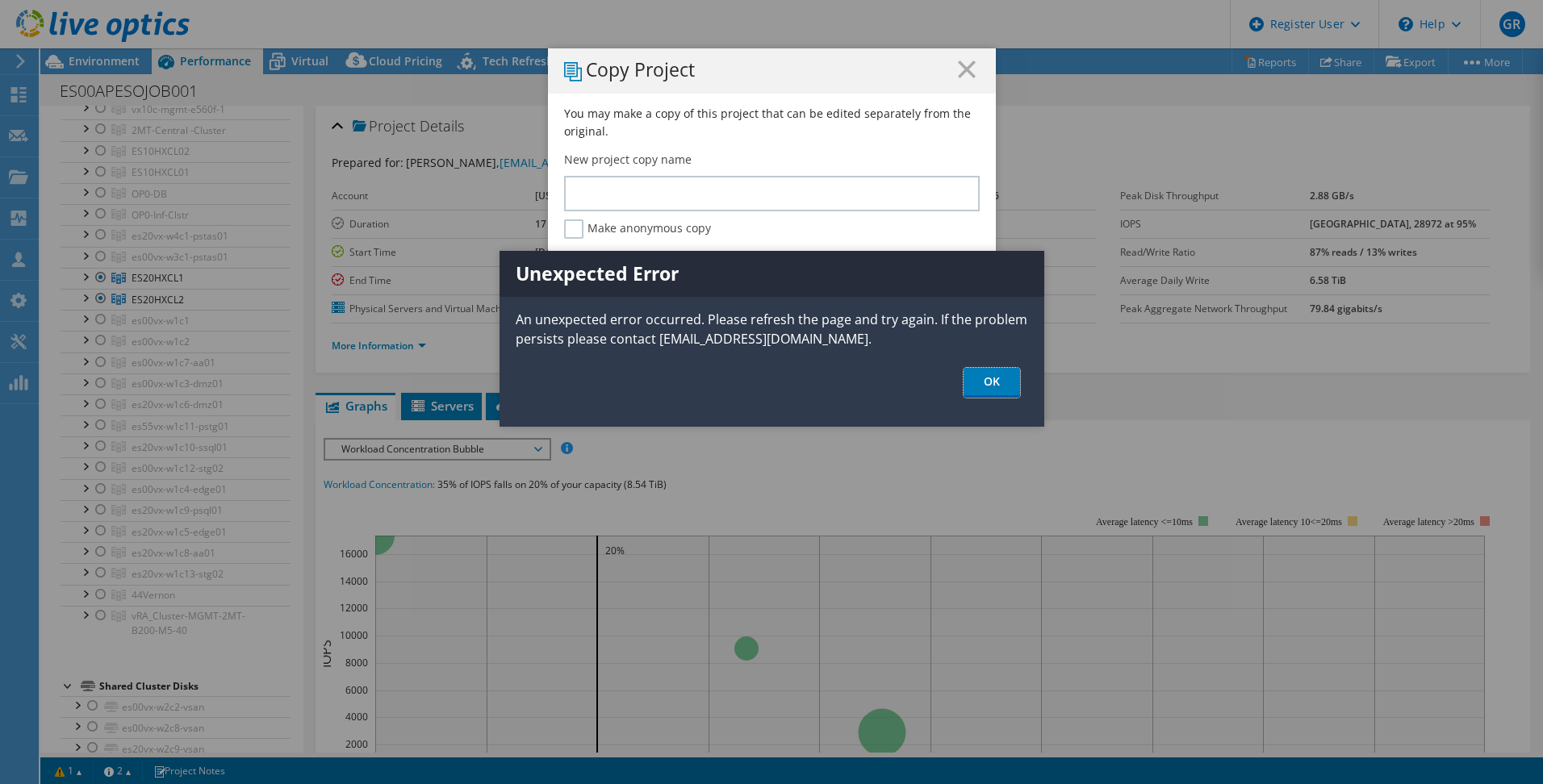
click at [985, 382] on link "OK" at bounding box center [991, 383] width 56 height 30
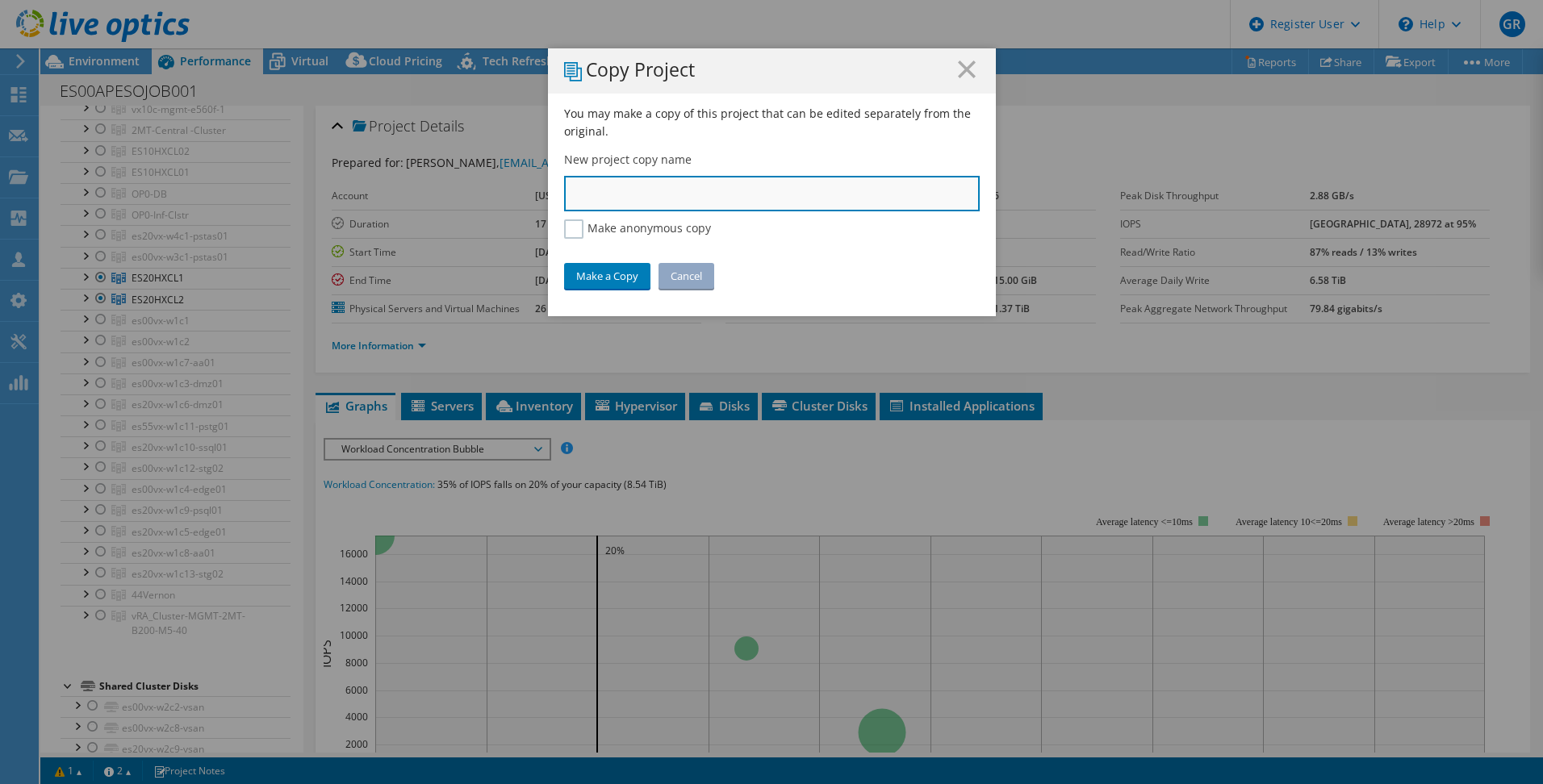
click at [681, 195] on input "text" at bounding box center [772, 194] width 415 height 36
type input "DOE HX NJ Cisco ISE"
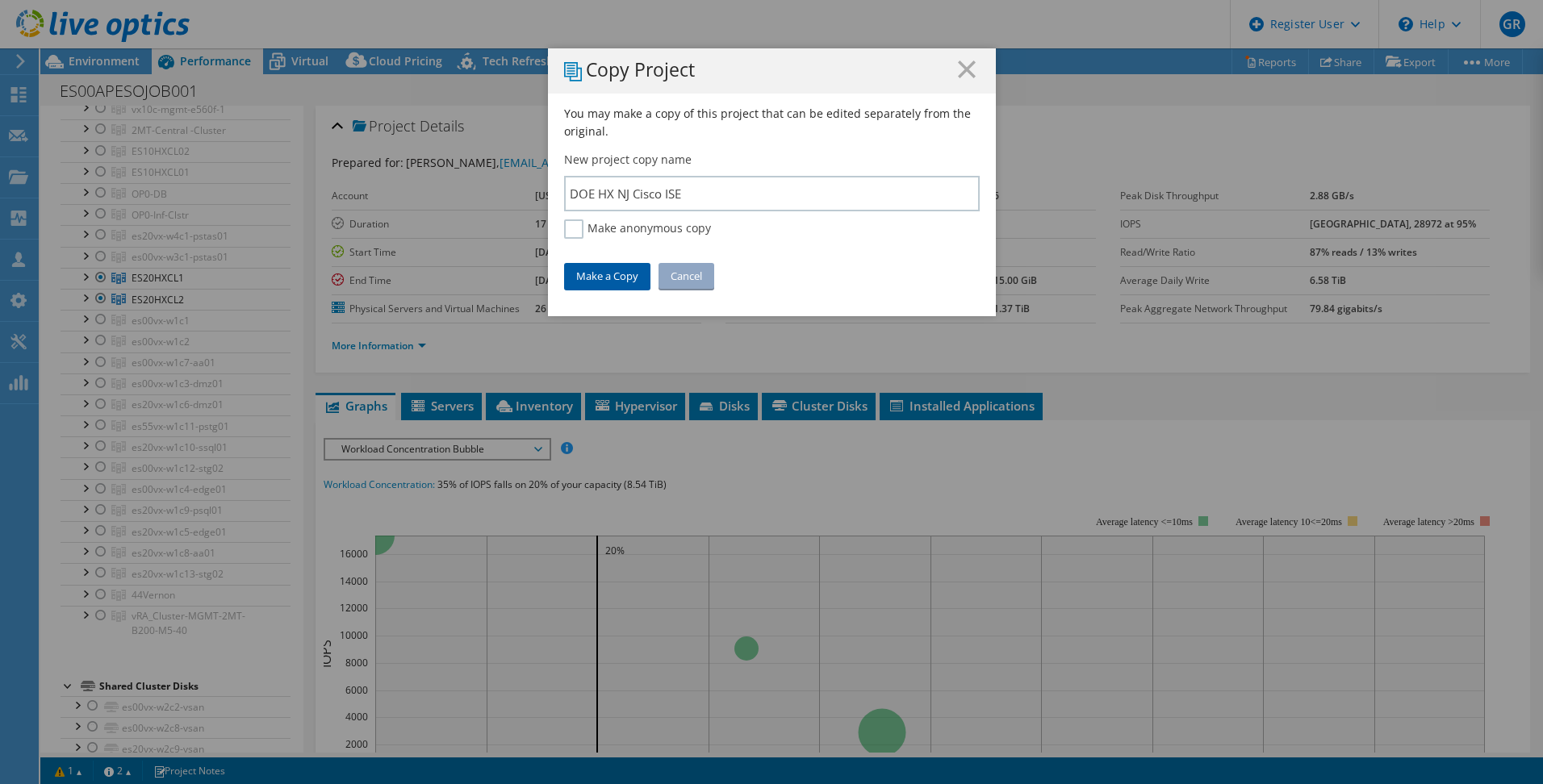
click at [617, 281] on link "Make a Copy" at bounding box center [606, 276] width 86 height 26
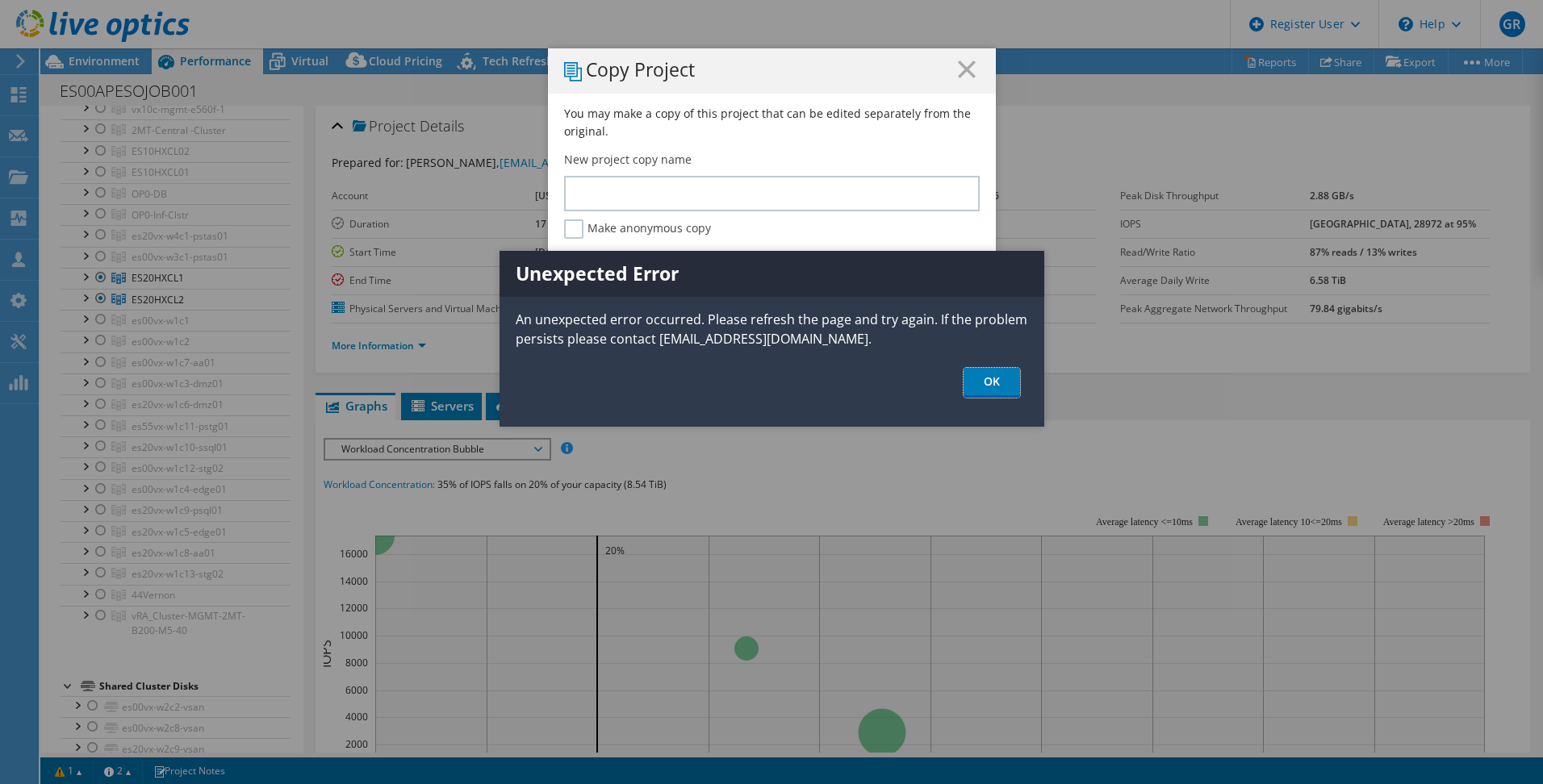
click at [984, 384] on link "OK" at bounding box center [991, 383] width 56 height 30
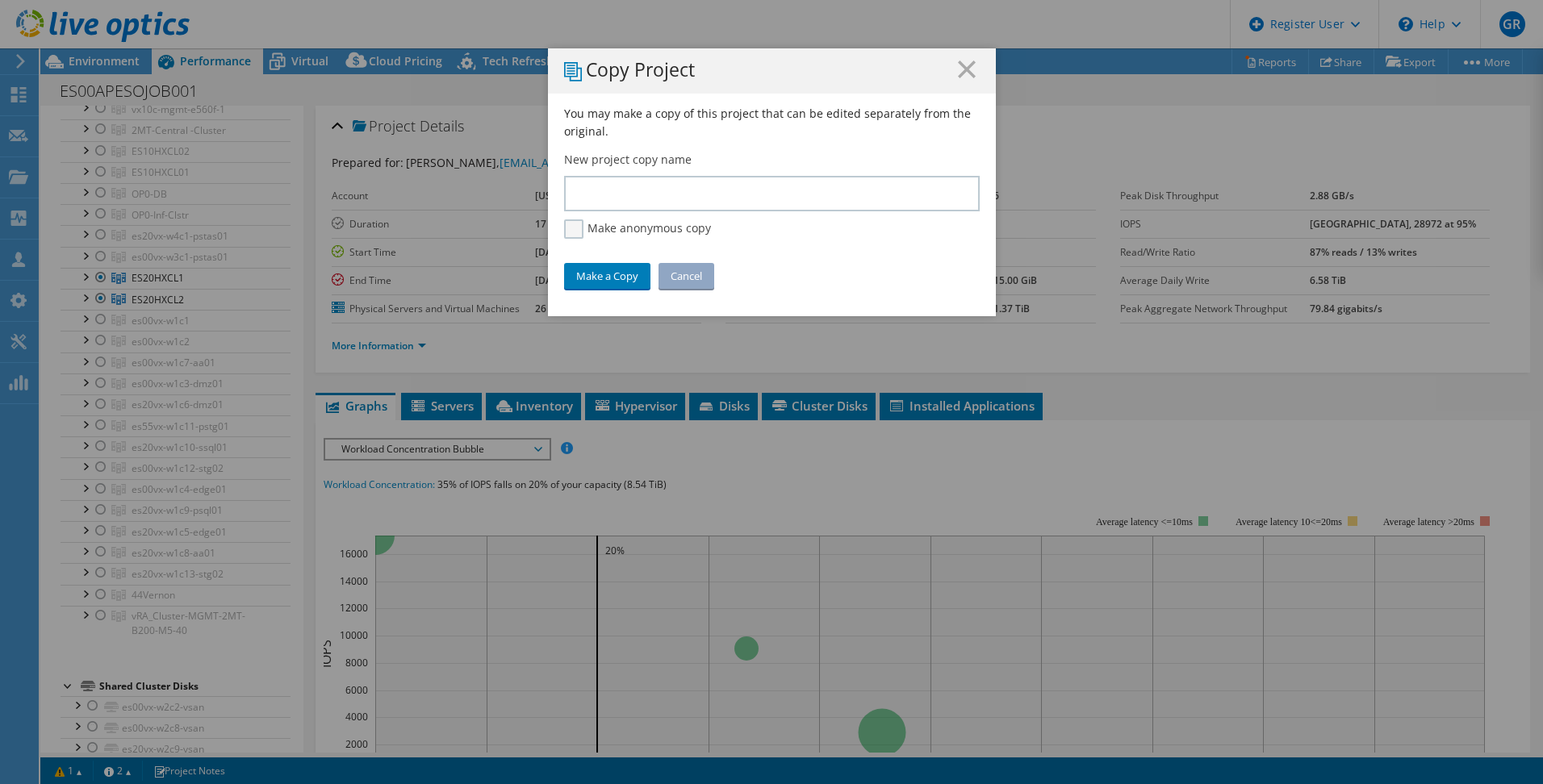
drag, startPoint x: 570, startPoint y: 229, endPoint x: 581, endPoint y: 221, distance: 13.6
click at [570, 227] on label "Make anonymous copy" at bounding box center [637, 229] width 146 height 20
click at [0, 0] on input "Make anonymous copy" at bounding box center [0, 0] width 0 height 0
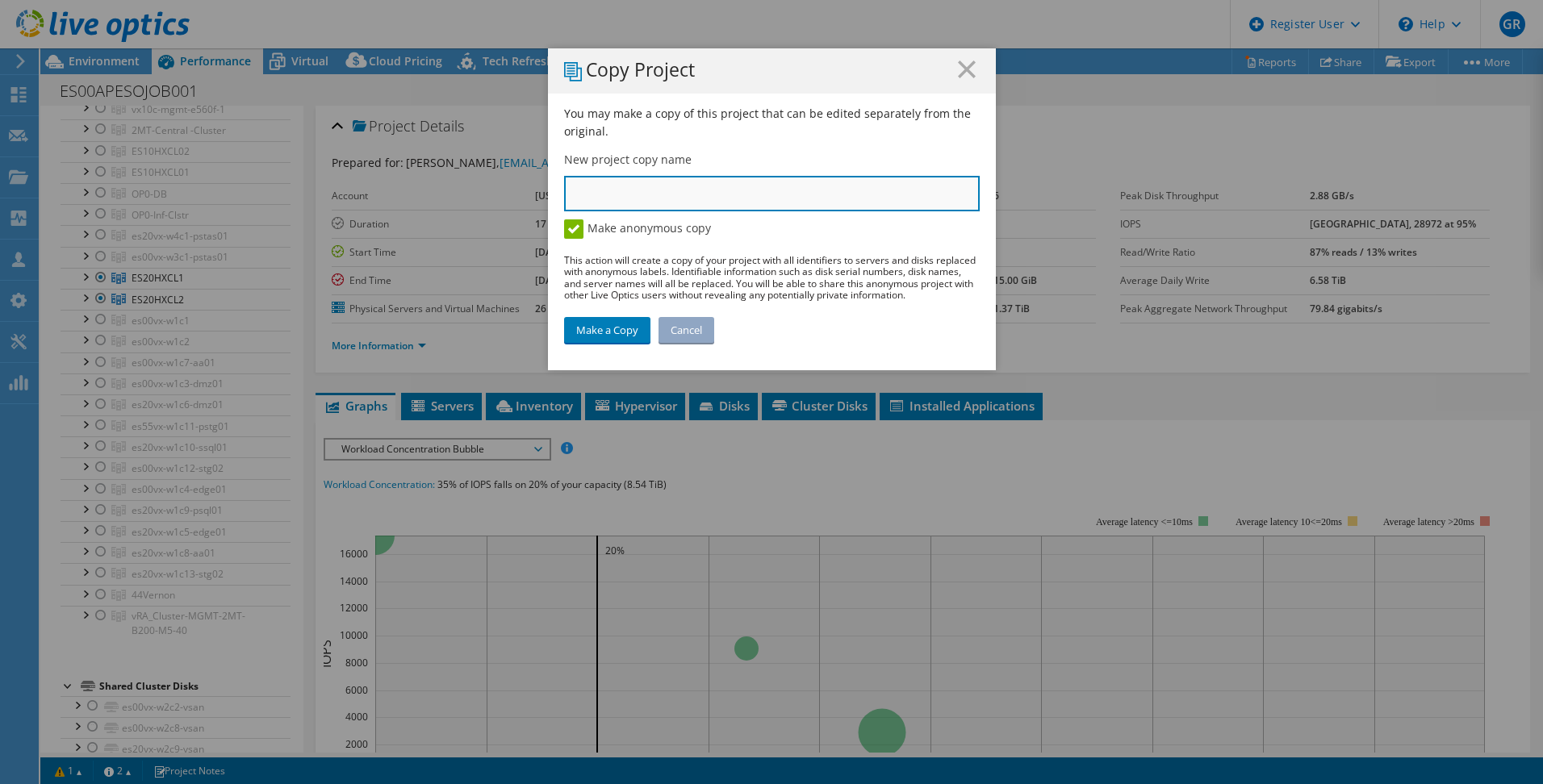
paste input "rajesh.ramachandran@dell.com"
type input "rajesh.ramachandran@dell.com"
drag, startPoint x: 649, startPoint y: 197, endPoint x: 688, endPoint y: 195, distance: 39.1
click at [650, 195] on input "rajesh.ramachandran@dell.com" at bounding box center [772, 194] width 415 height 36
drag, startPoint x: 754, startPoint y: 203, endPoint x: 534, endPoint y: 193, distance: 220.2
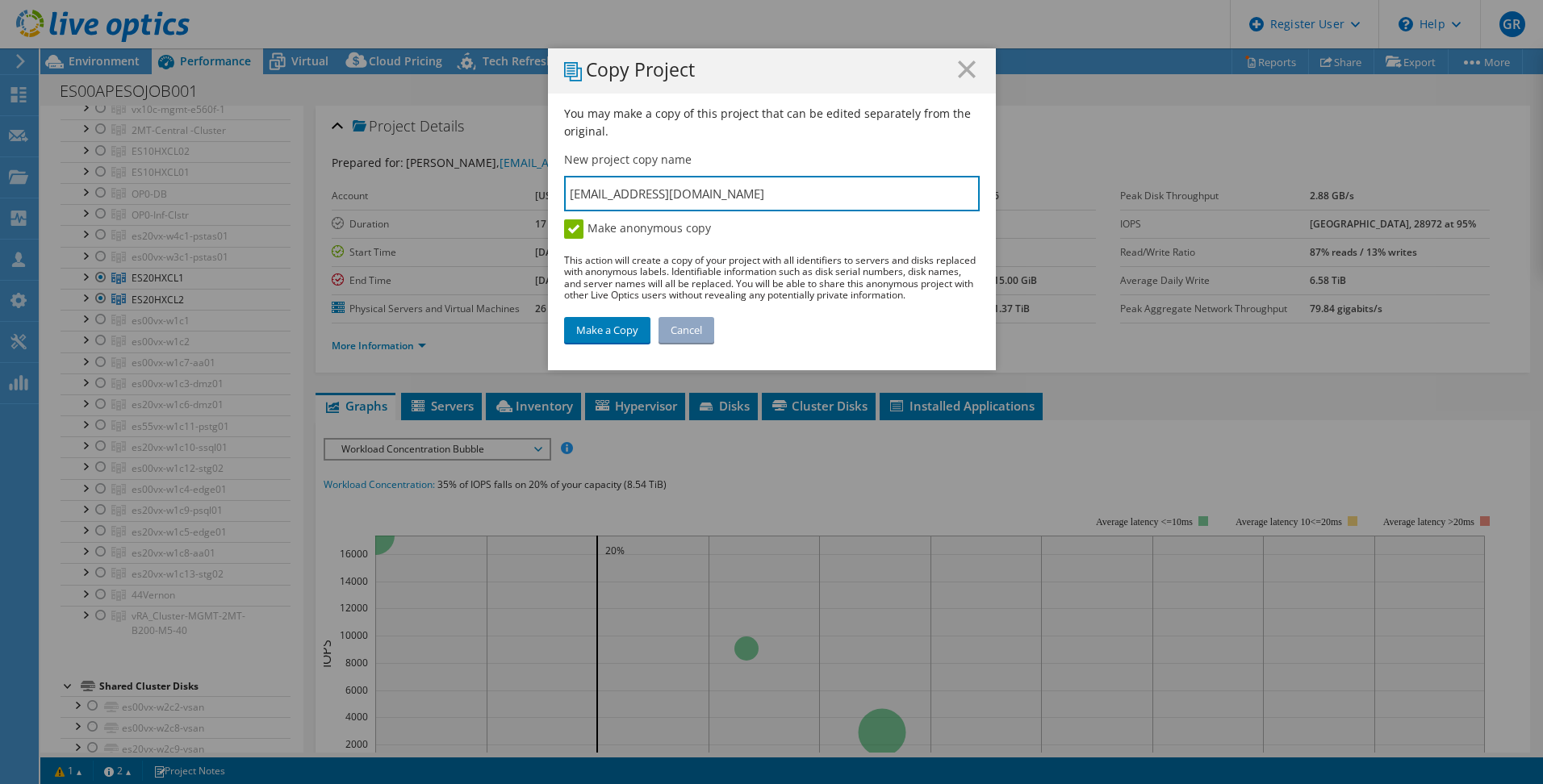
click at [534, 193] on div "Copy Project You may make a copy of this project that can be edited separately …" at bounding box center [772, 392] width 1543 height 687
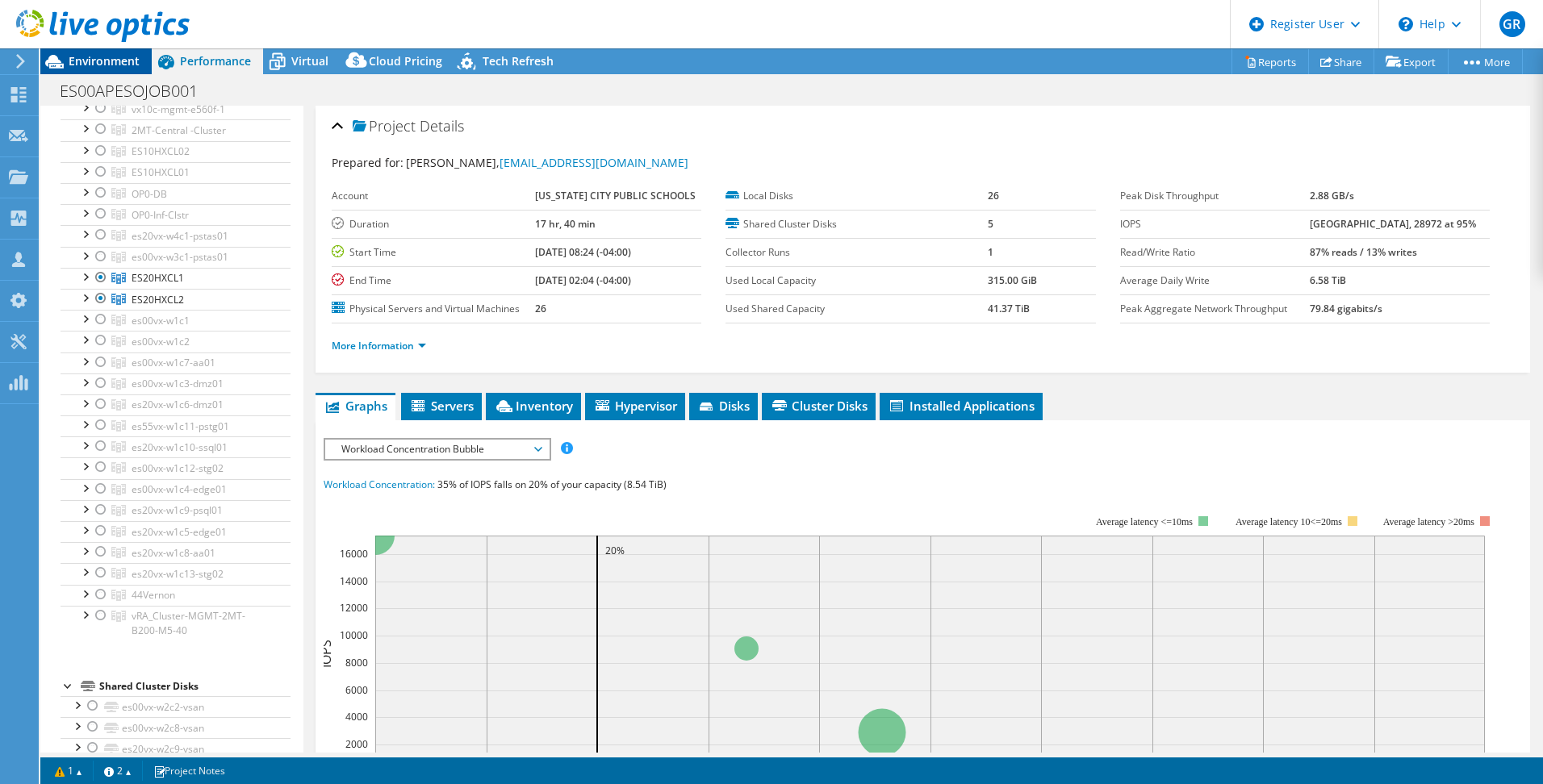
click at [101, 57] on span "Environment" at bounding box center [104, 61] width 71 height 16
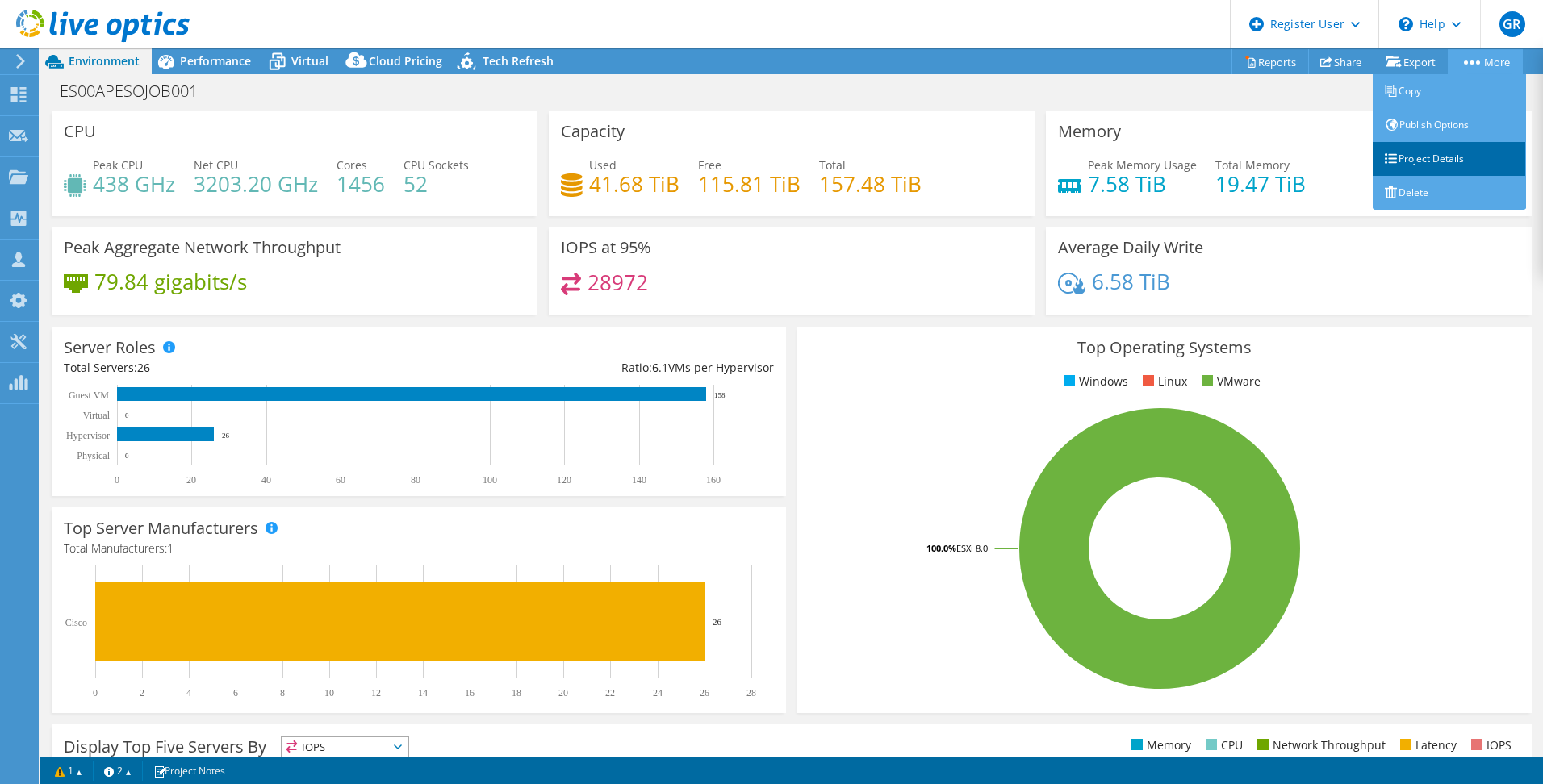
click at [1447, 154] on link "Project Details" at bounding box center [1449, 159] width 153 height 34
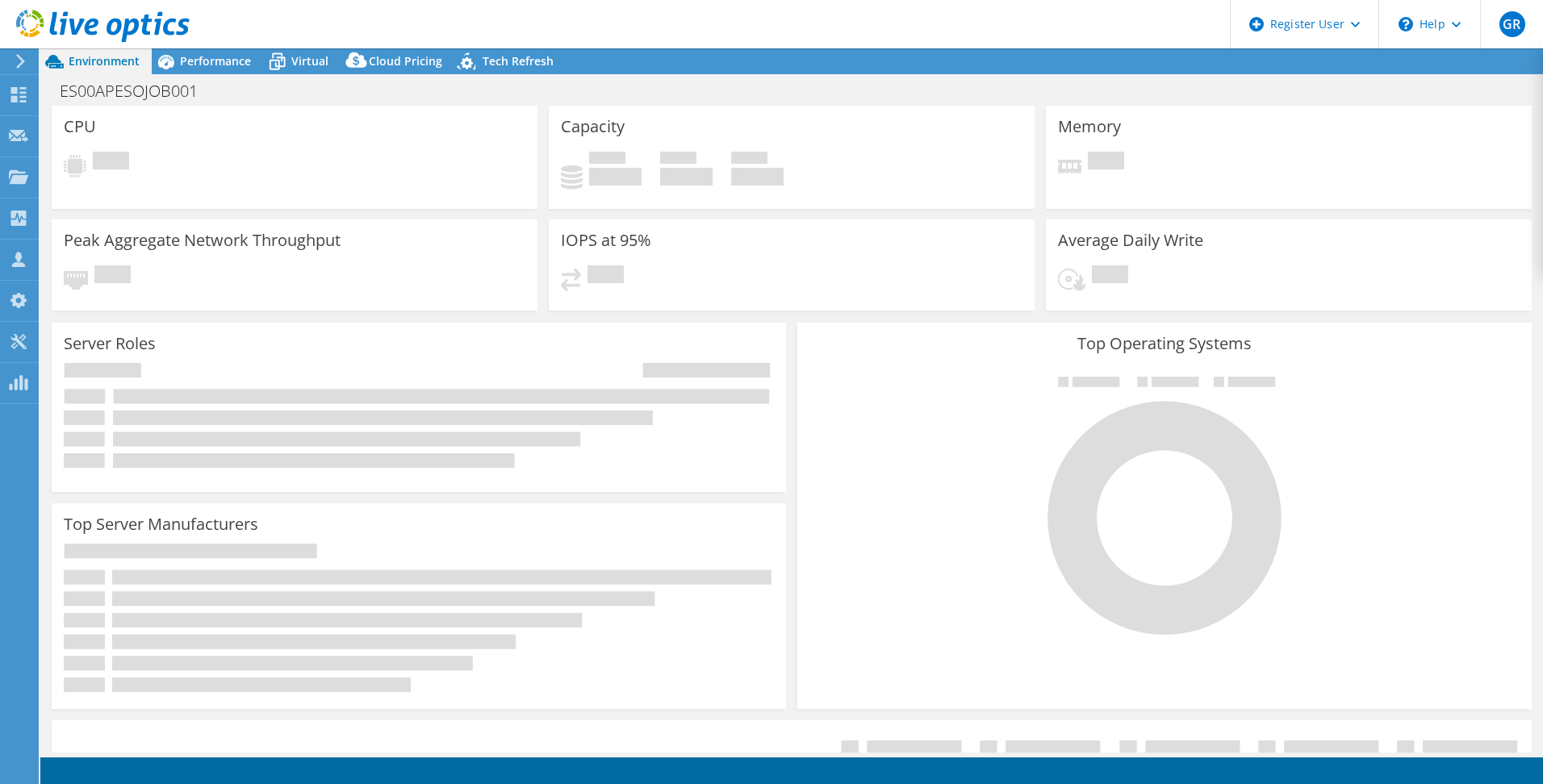
select select "USD"
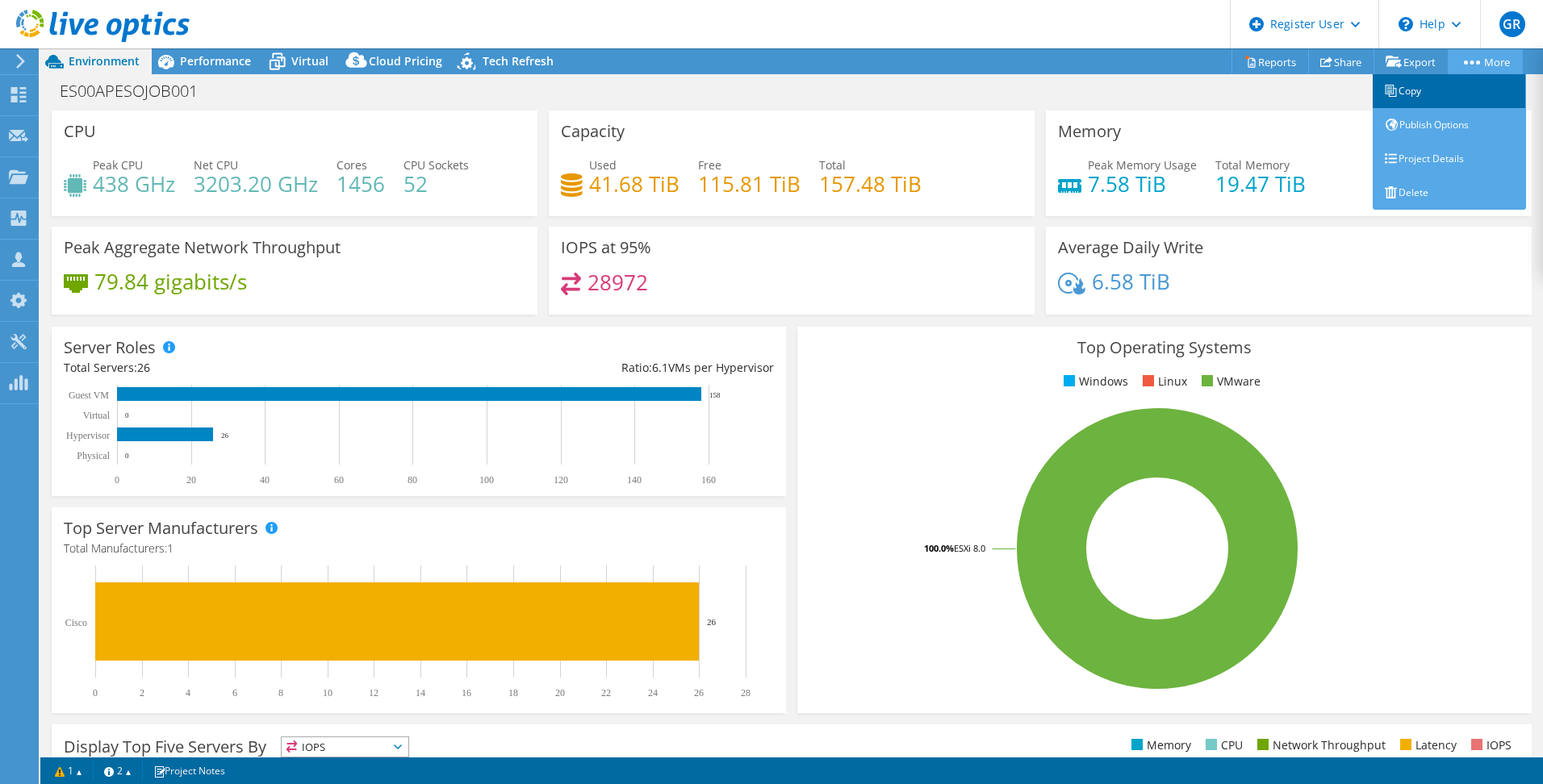
click at [1438, 80] on link "Copy" at bounding box center [1449, 91] width 153 height 34
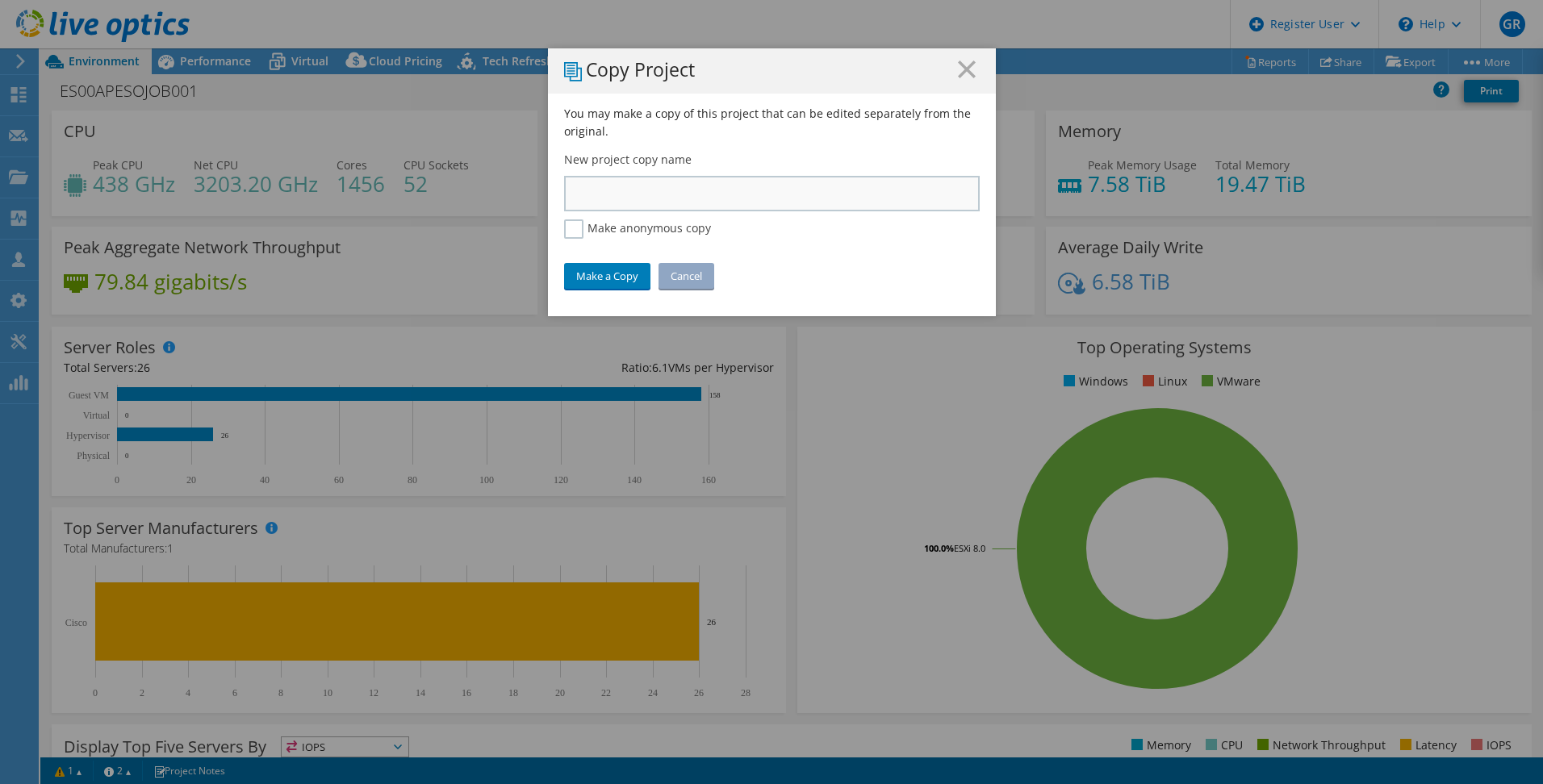
drag, startPoint x: 574, startPoint y: 229, endPoint x: 592, endPoint y: 209, distance: 26.9
click at [575, 228] on label "Make anonymous copy" at bounding box center [637, 229] width 146 height 20
click at [0, 0] on input "Make anonymous copy" at bounding box center [0, 0] width 0 height 0
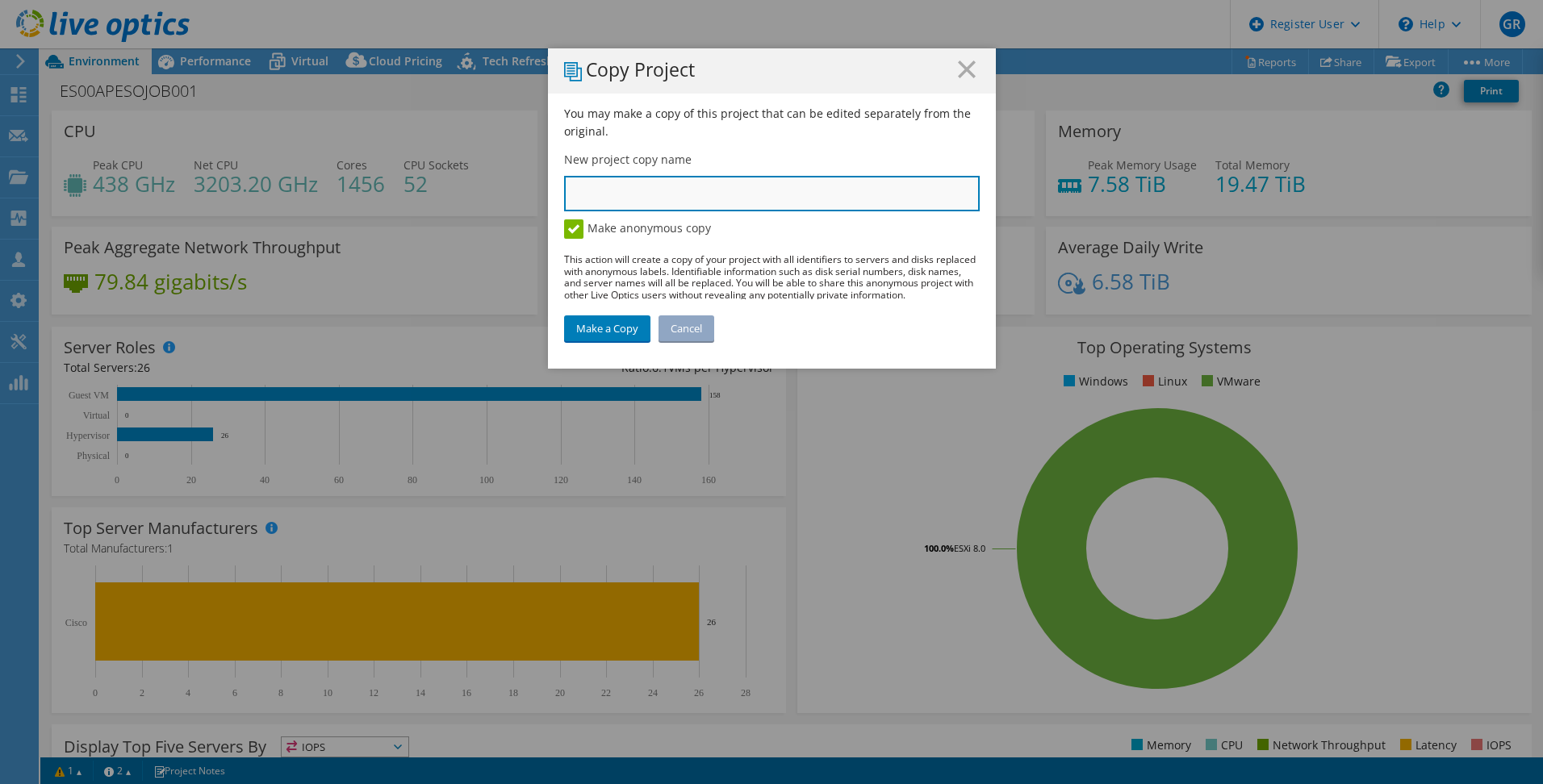
click at [603, 191] on input "text" at bounding box center [772, 194] width 415 height 36
type input "DOE ISE HX NJ"
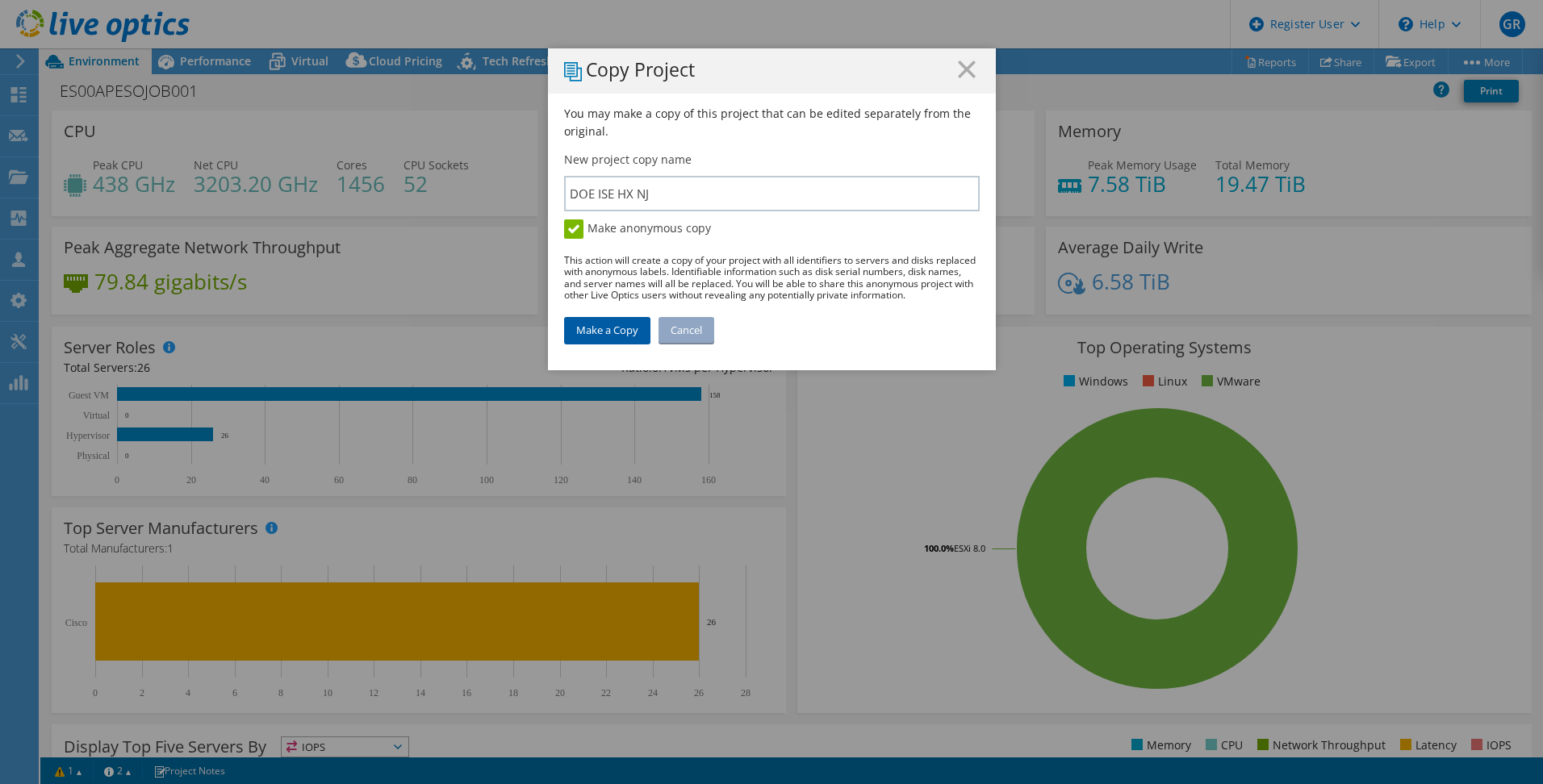
click at [614, 326] on link "Make a Copy" at bounding box center [606, 330] width 86 height 26
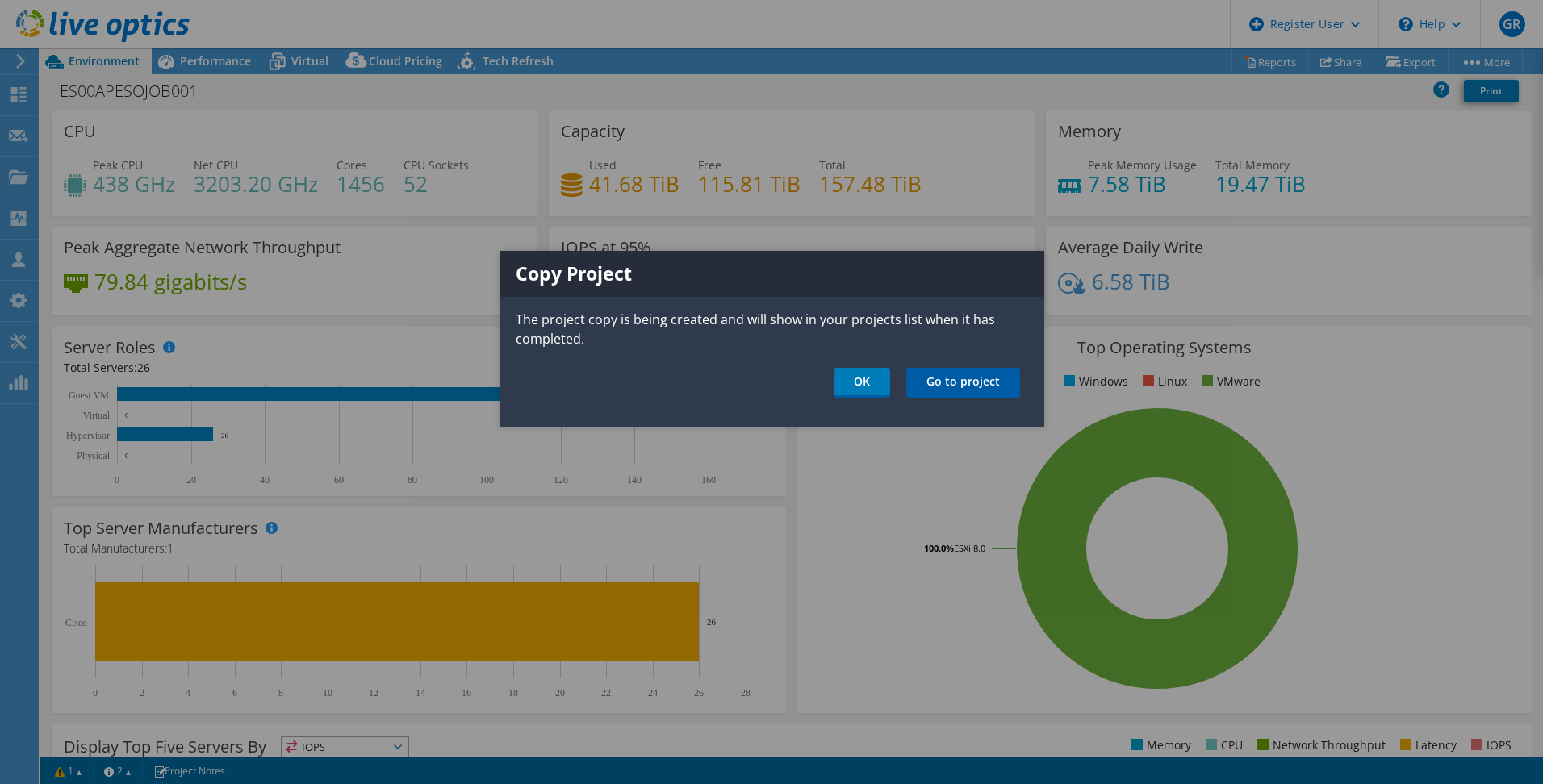
click at [968, 378] on link "Go to project" at bounding box center [962, 383] width 114 height 30
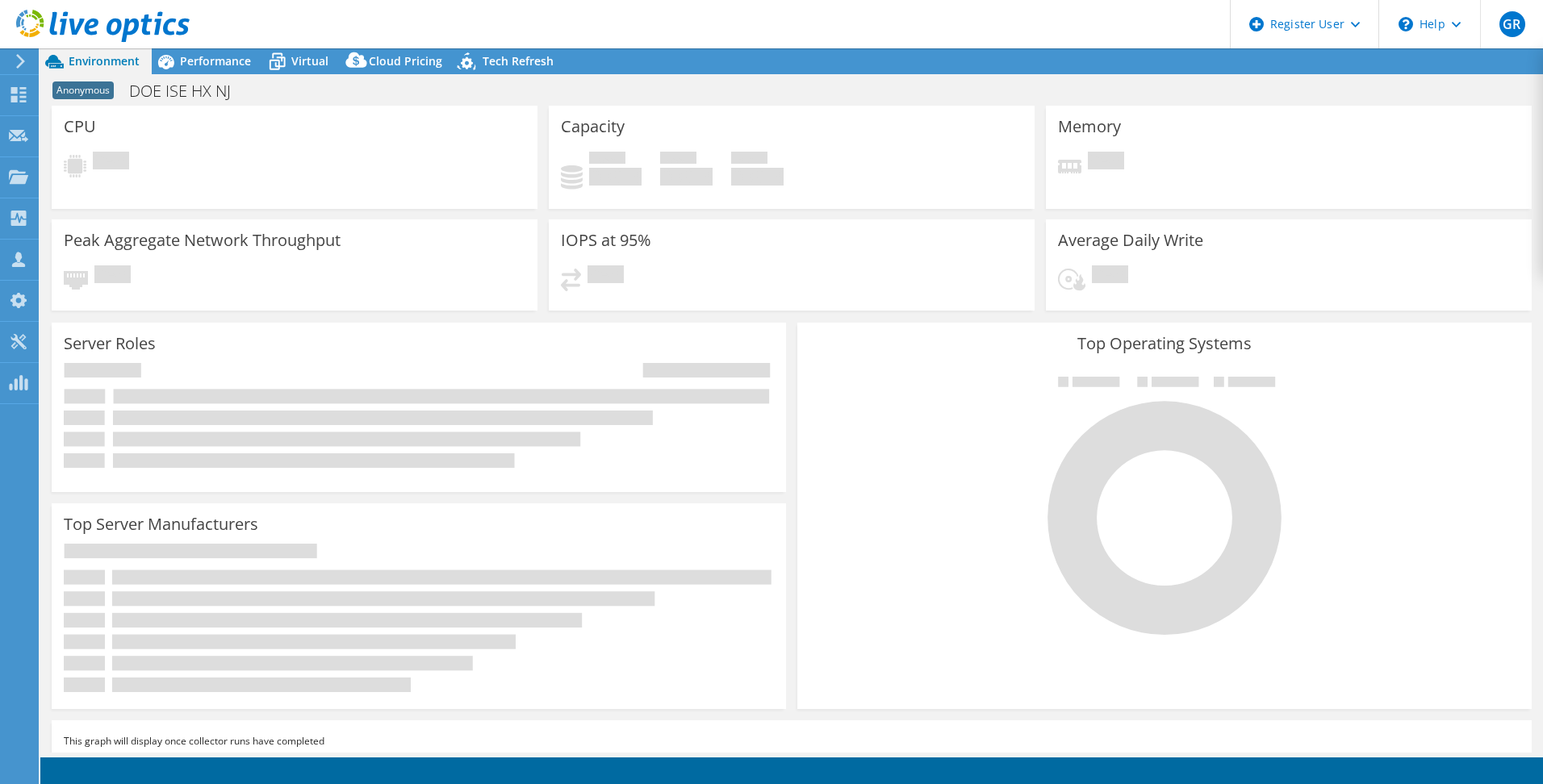
select select "USD"
